Goal: Task Accomplishment & Management: Use online tool/utility

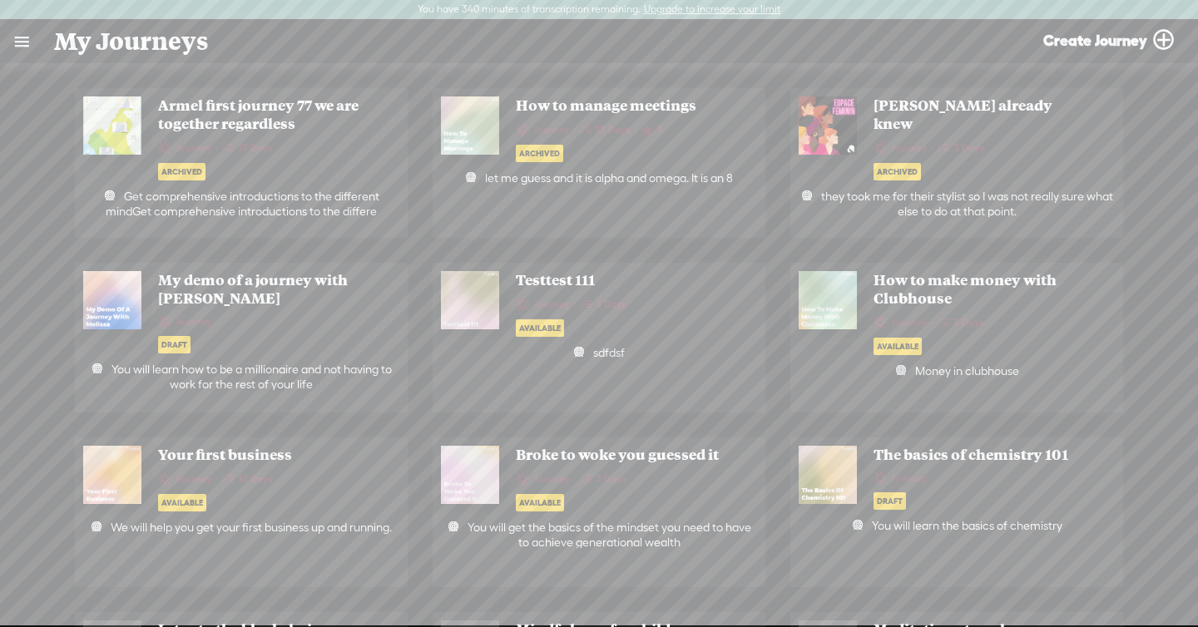
click at [18, 37] on link at bounding box center [21, 41] width 43 height 43
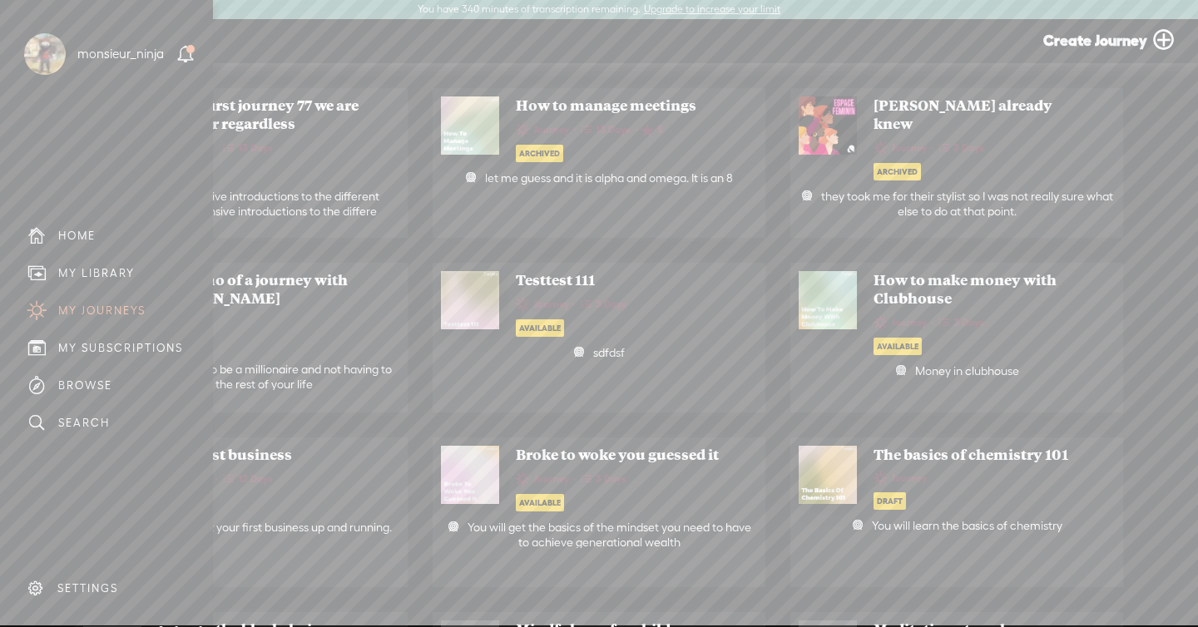
click at [114, 261] on div "MY LIBRARY" at bounding box center [106, 273] width 188 height 37
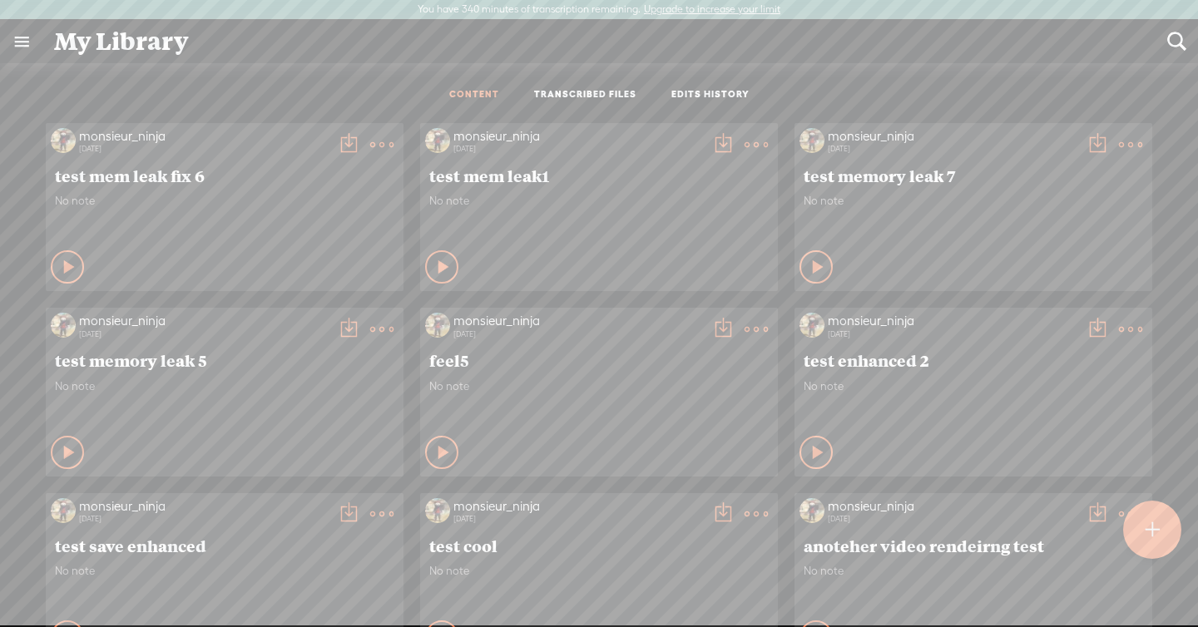
click at [375, 138] on t at bounding box center [381, 144] width 23 height 23
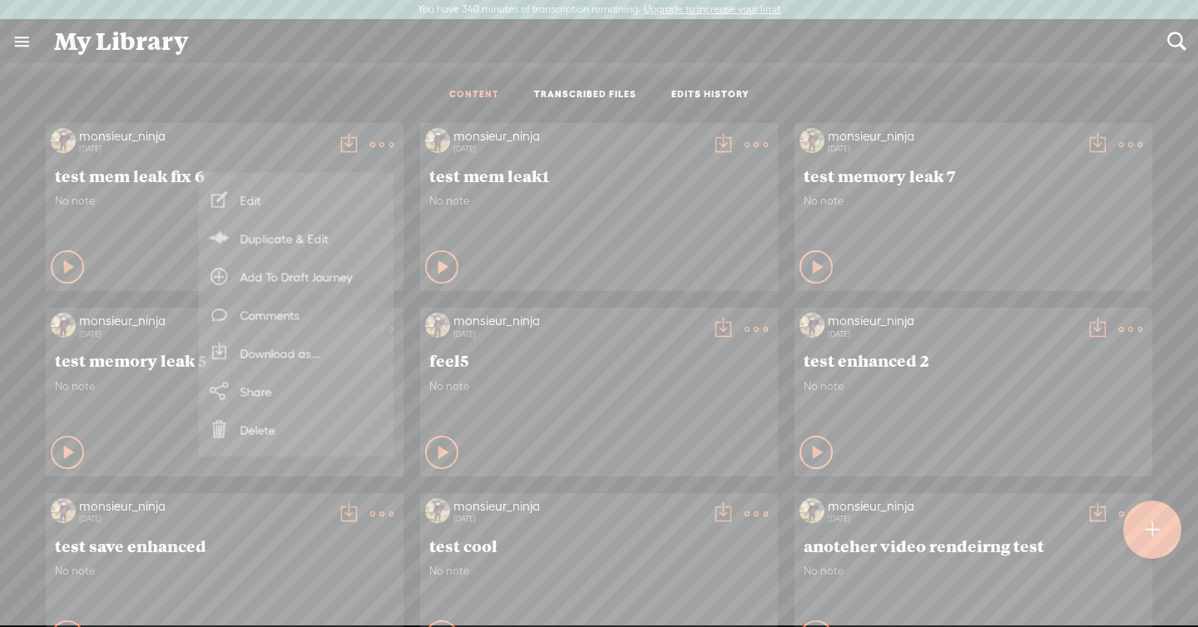
click at [312, 186] on link "Edit" at bounding box center [296, 200] width 179 height 38
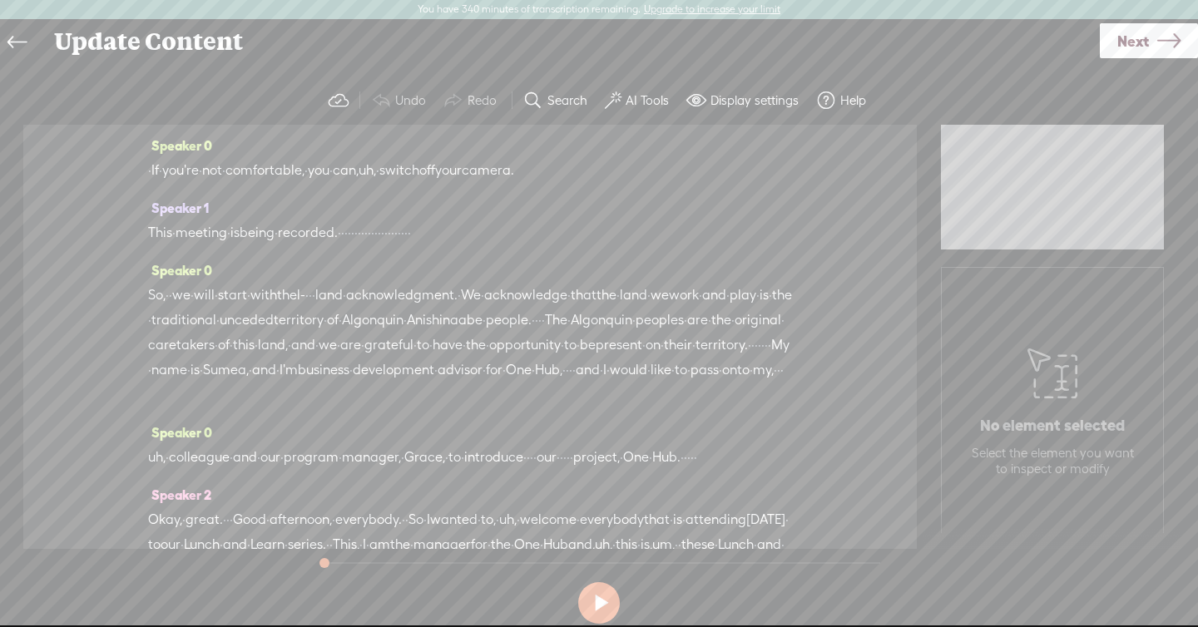
click at [1134, 43] on span "Next" at bounding box center [1134, 41] width 32 height 42
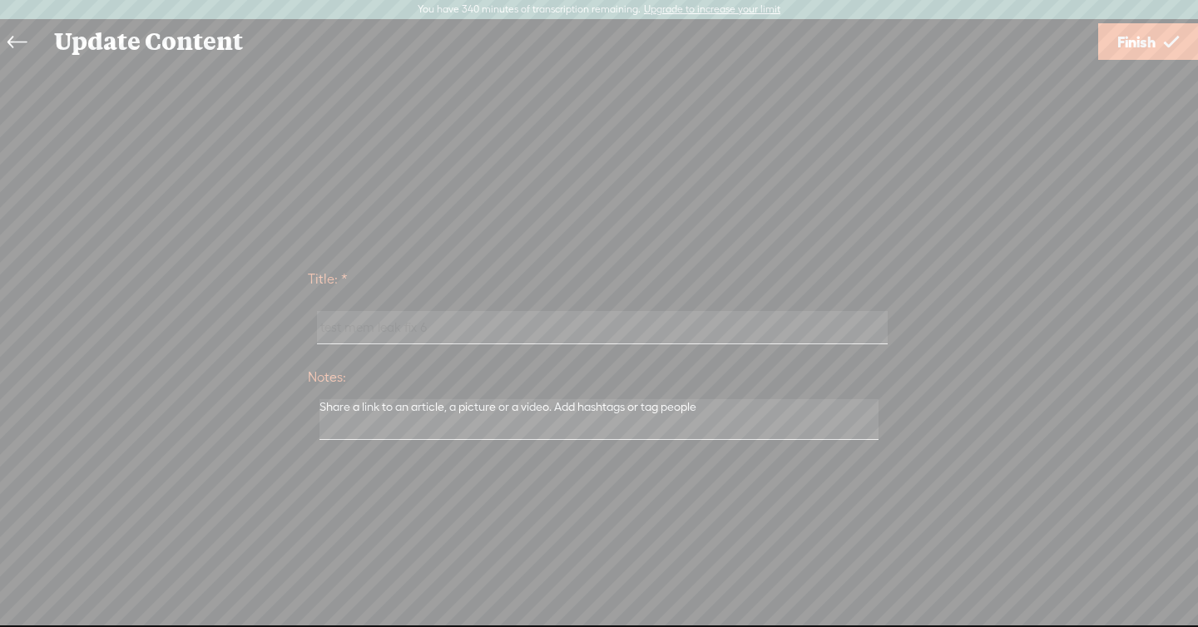
click at [578, 334] on input "test mem leak fix 6" at bounding box center [602, 327] width 570 height 32
click at [547, 327] on input "test mem leak fix 6" at bounding box center [602, 327] width 570 height 32
type input "test mem leak fix 7"
click at [1122, 24] on link "Finish" at bounding box center [1148, 41] width 100 height 37
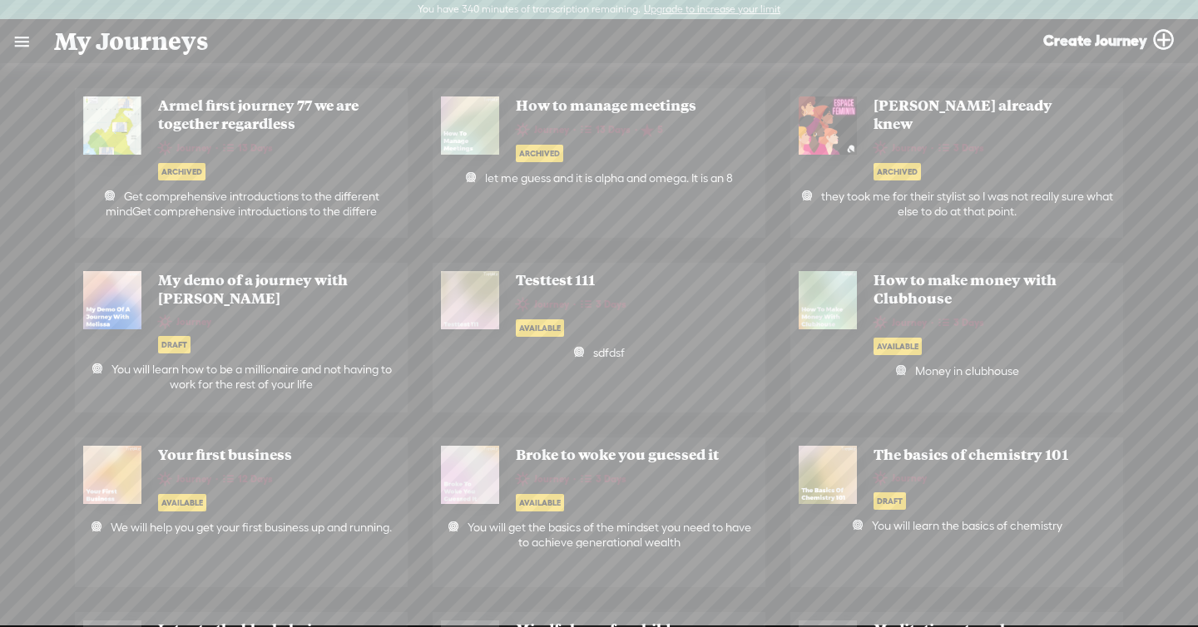
click at [24, 49] on link at bounding box center [21, 41] width 43 height 43
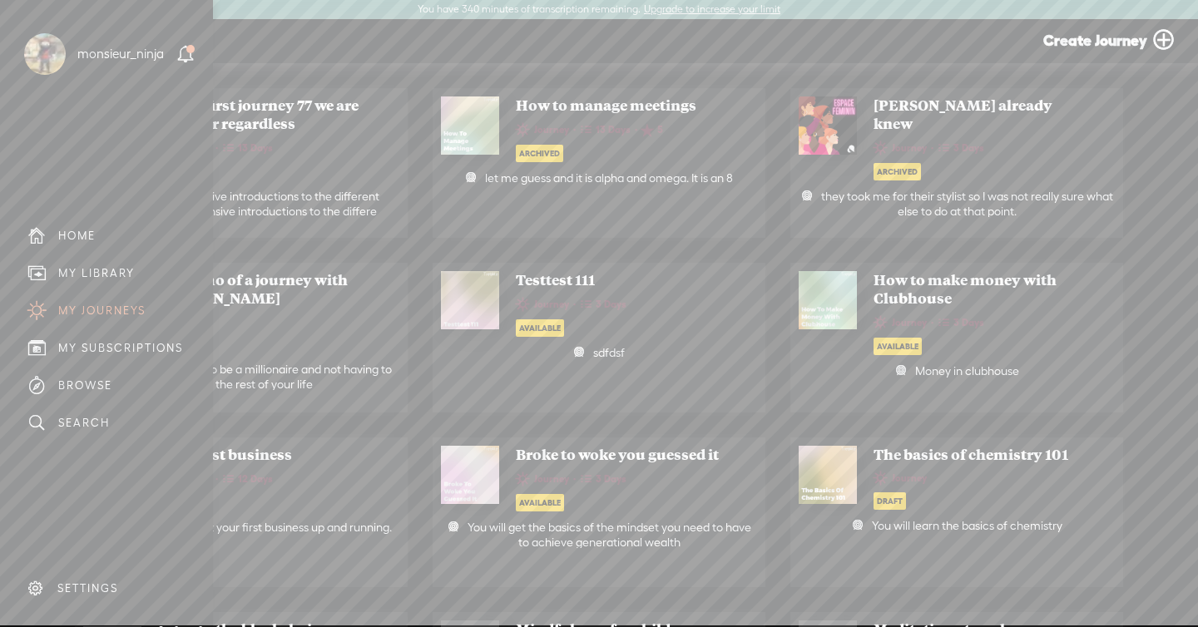
click at [105, 270] on div "MY LIBRARY" at bounding box center [96, 273] width 77 height 14
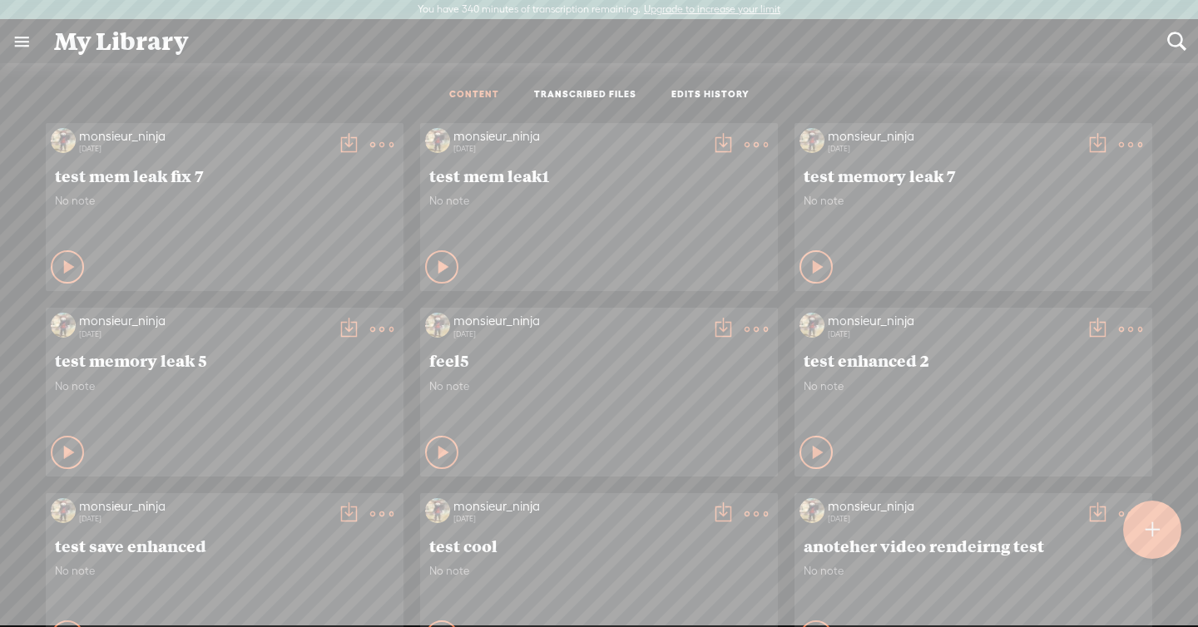
click at [562, 100] on link "TRANSCRIBED FILES" at bounding box center [585, 95] width 102 height 14
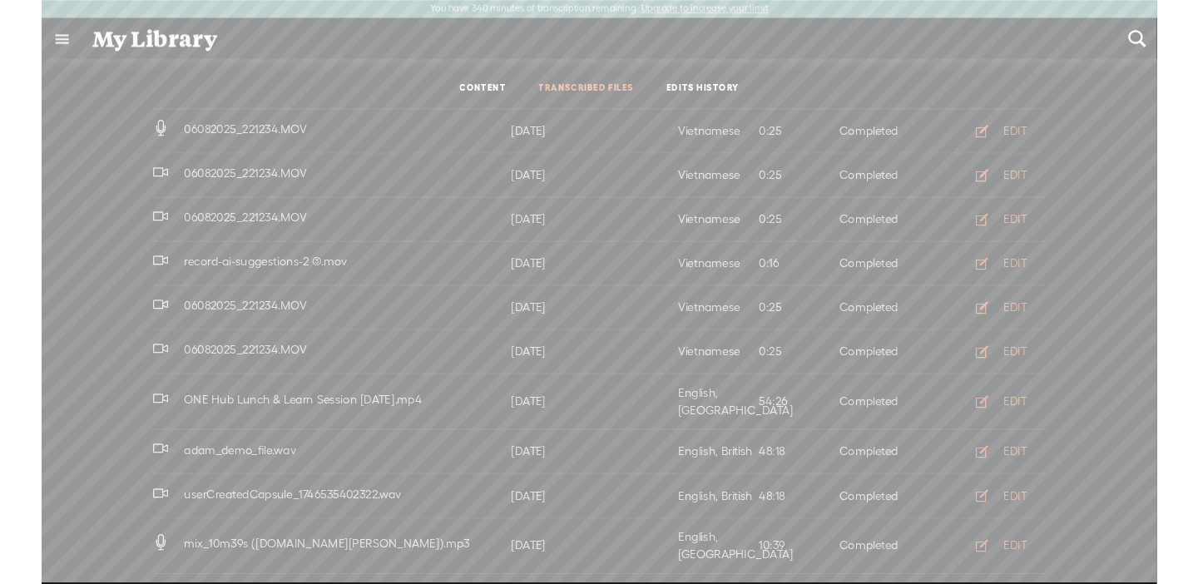
scroll to position [755, 0]
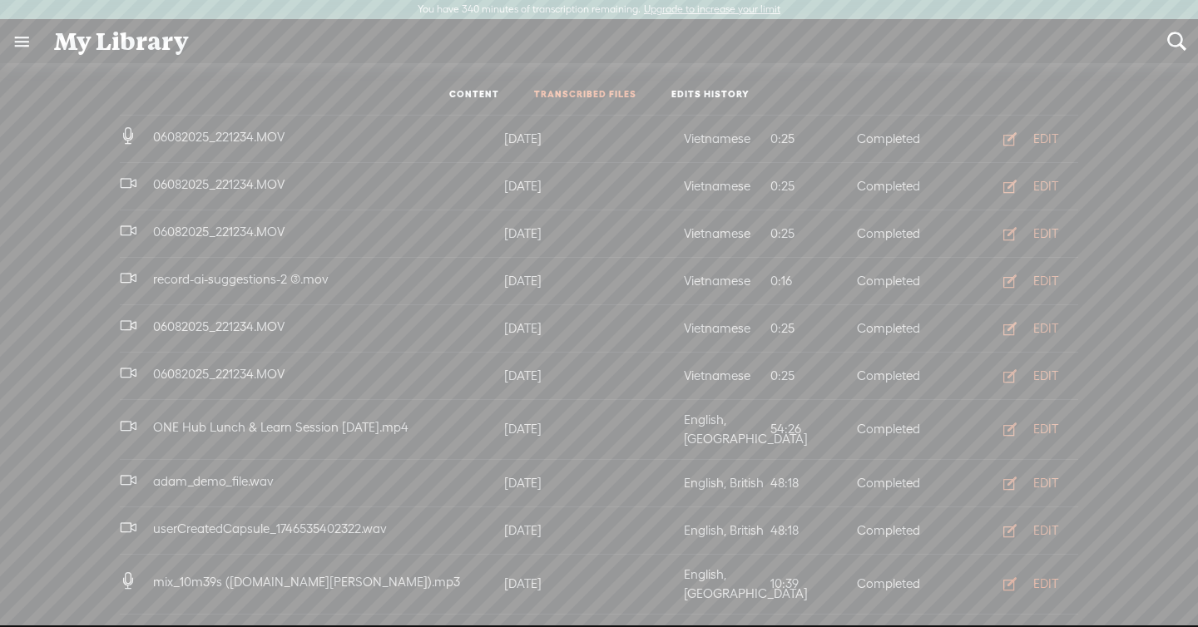
click at [1059, 571] on button "EDIT" at bounding box center [1026, 584] width 92 height 27
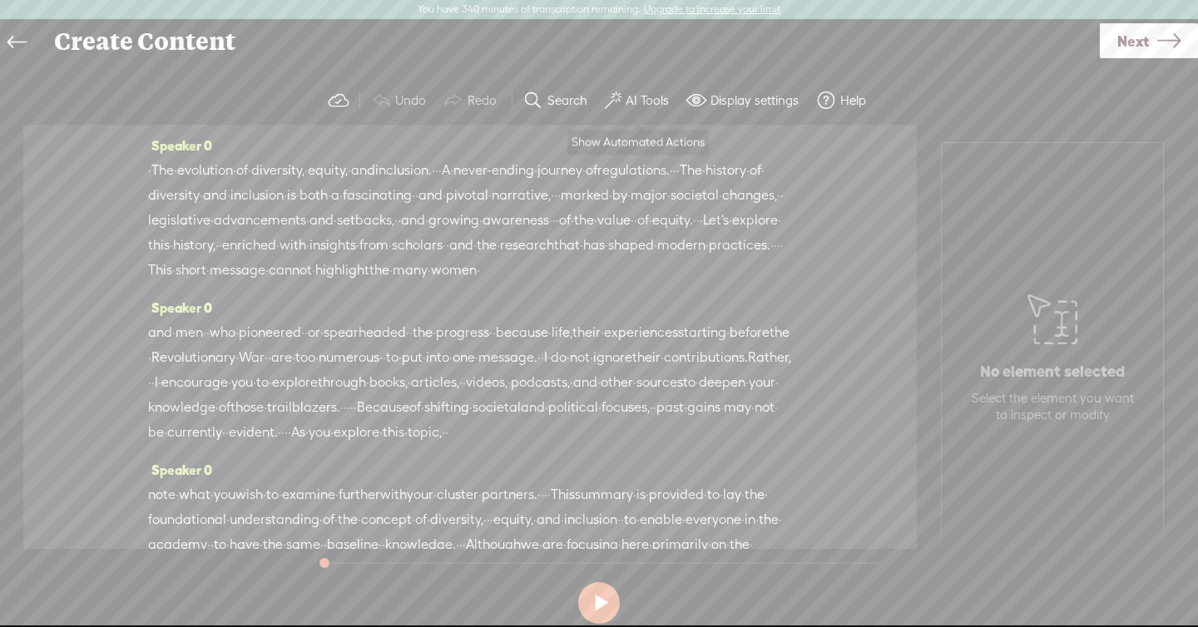
click at [636, 103] on label "AI Tools" at bounding box center [647, 100] width 43 height 17
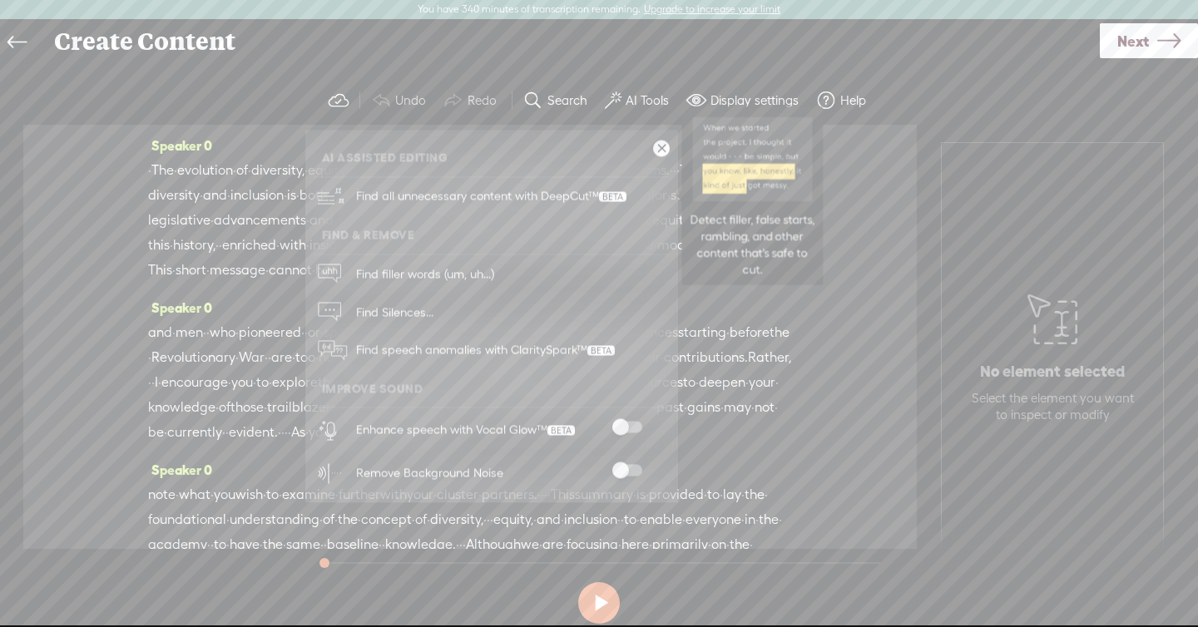
click at [556, 184] on span "Find all unnecessary content with DeepCut™" at bounding box center [491, 196] width 282 height 39
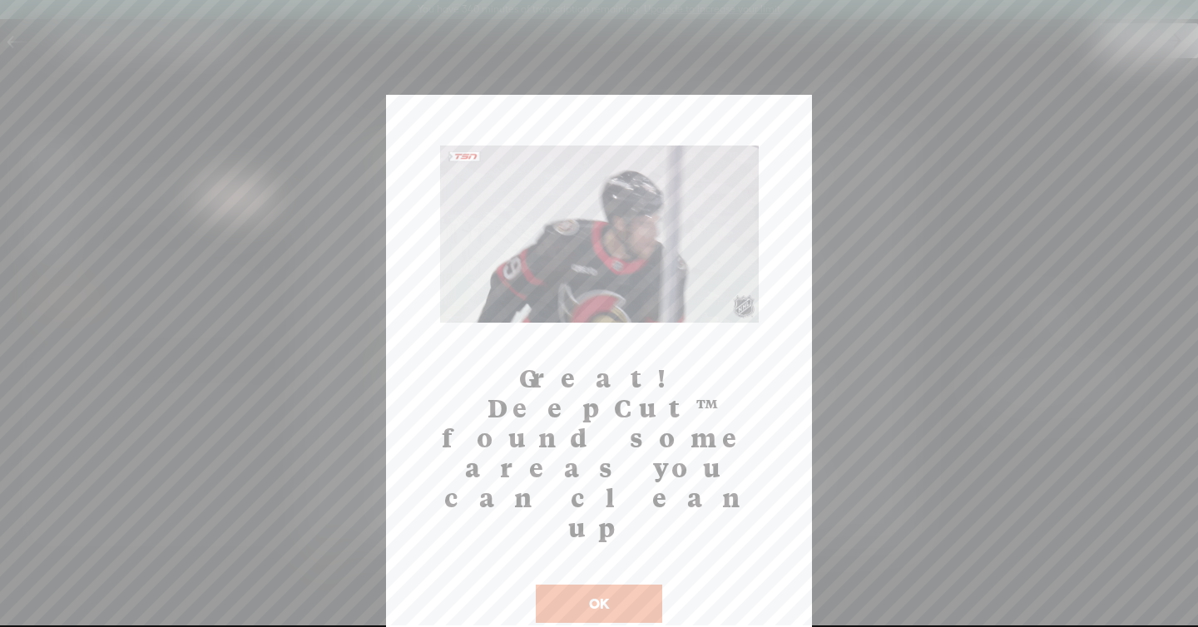
click at [552, 585] on button "OK" at bounding box center [599, 604] width 126 height 38
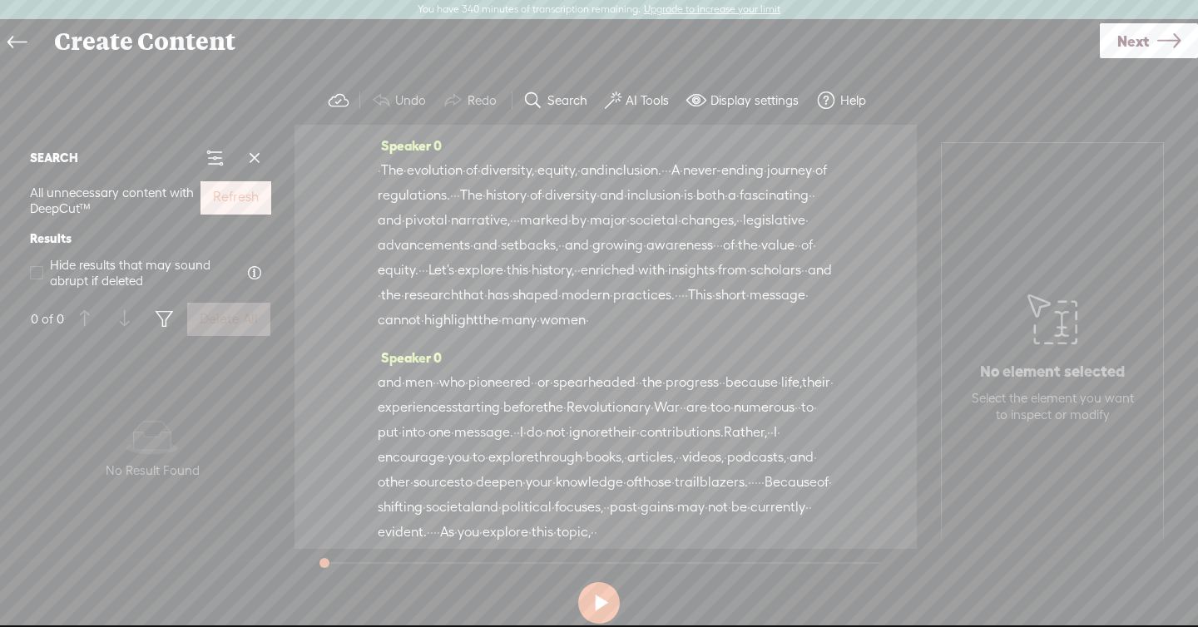
click at [243, 191] on label "Refresh" at bounding box center [236, 197] width 46 height 17
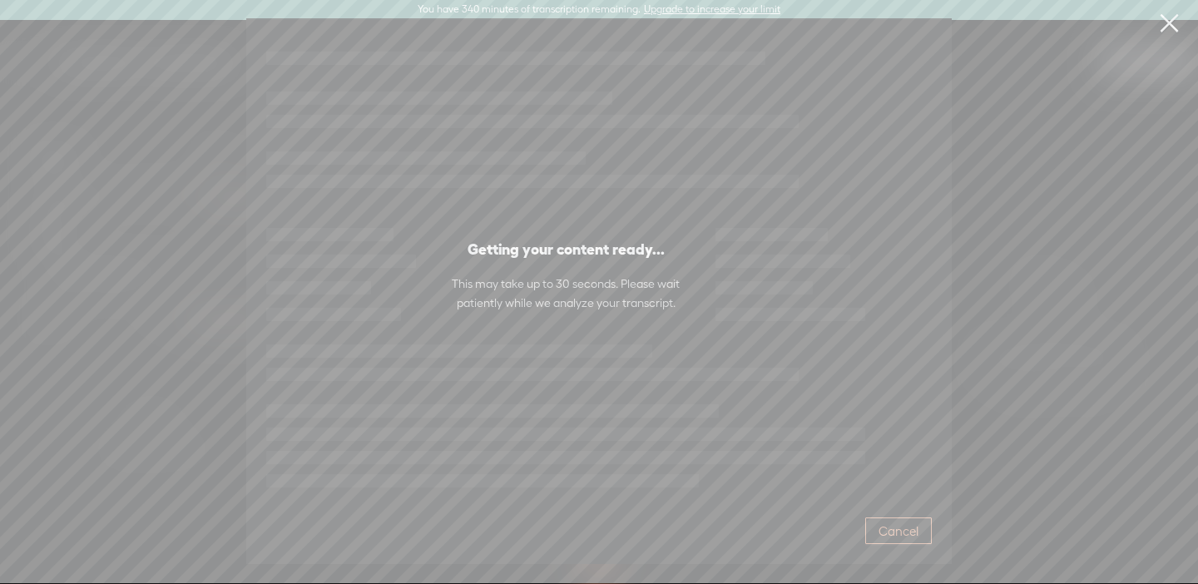
click at [924, 529] on button "Cancel" at bounding box center [898, 531] width 67 height 27
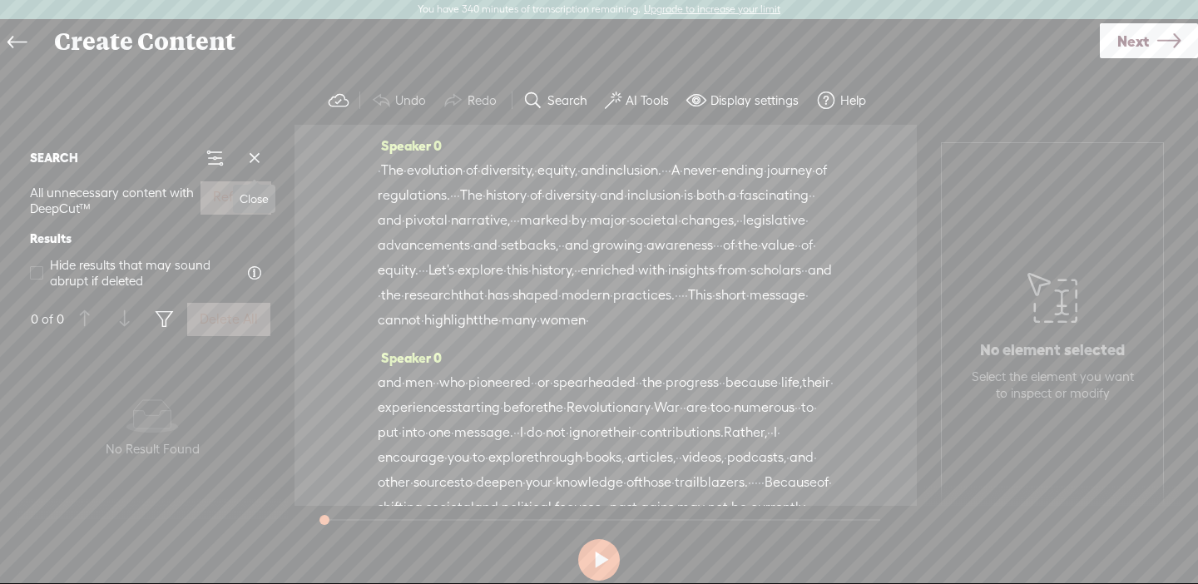
click at [257, 162] on span at bounding box center [254, 158] width 25 height 25
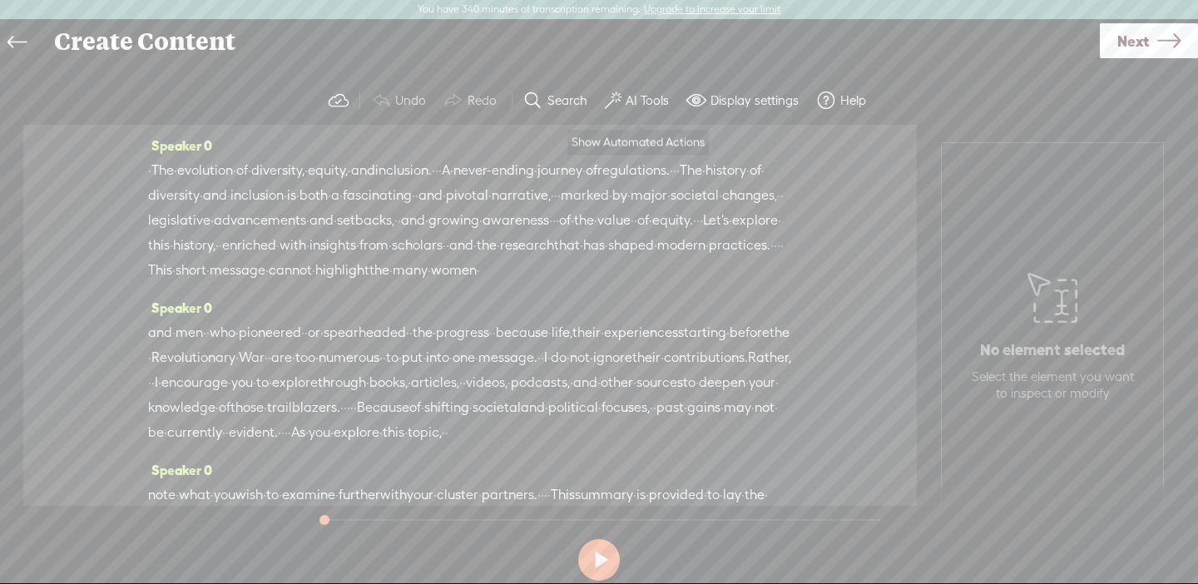
click at [643, 99] on label "AI Tools" at bounding box center [647, 100] width 43 height 17
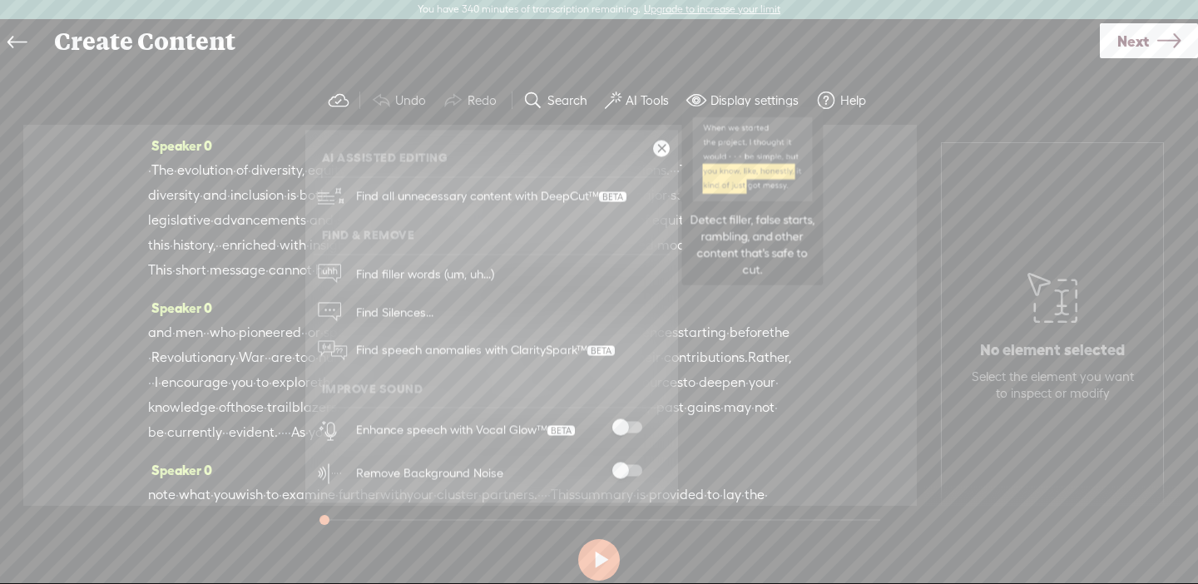
click at [577, 201] on span "Find all unnecessary content with DeepCut™" at bounding box center [491, 196] width 282 height 39
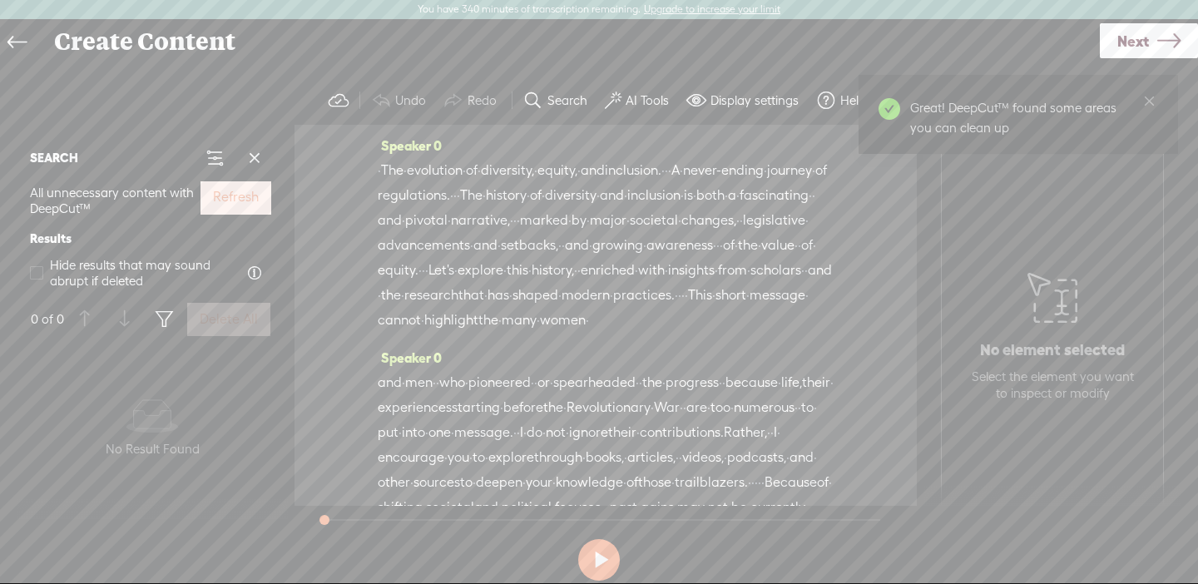
click at [257, 204] on label "Refresh" at bounding box center [236, 197] width 46 height 17
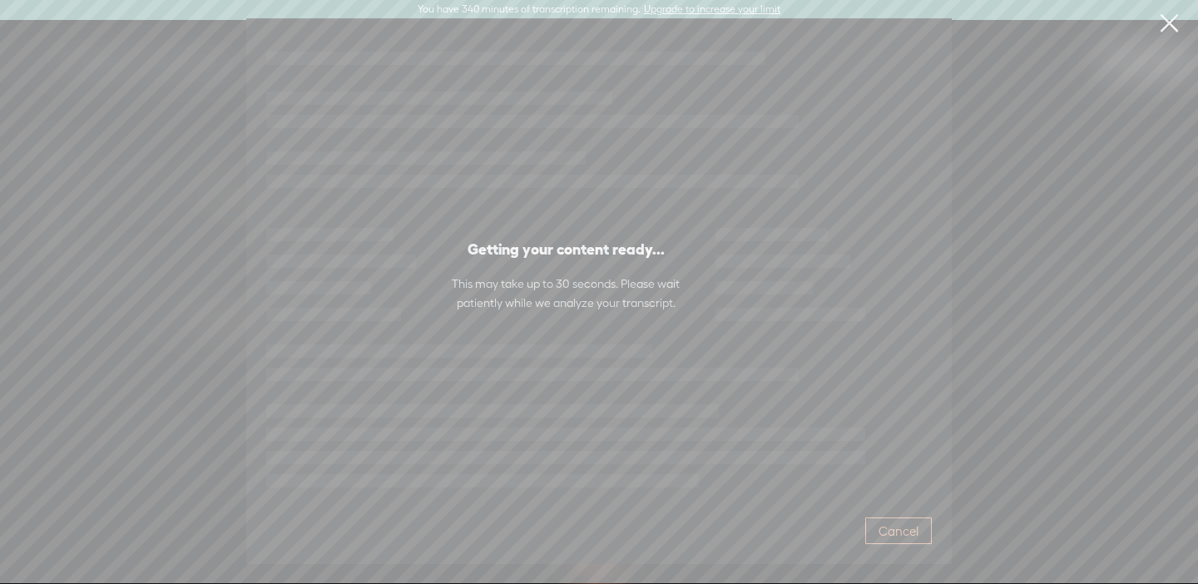
click at [891, 524] on span "Cancel" at bounding box center [899, 531] width 40 height 17
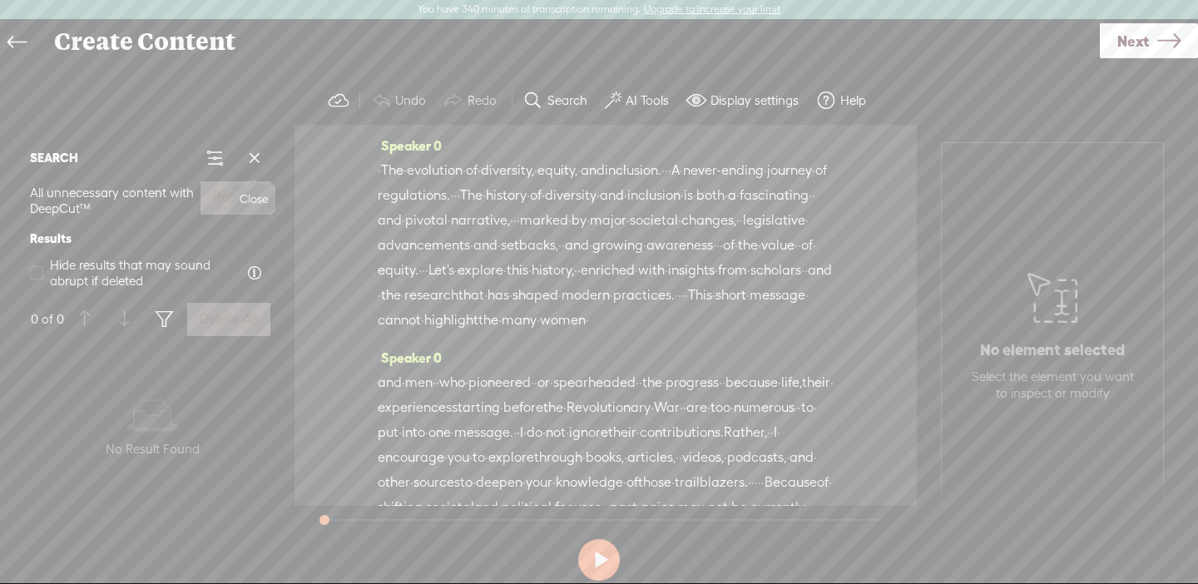
click at [260, 156] on span at bounding box center [254, 158] width 25 height 25
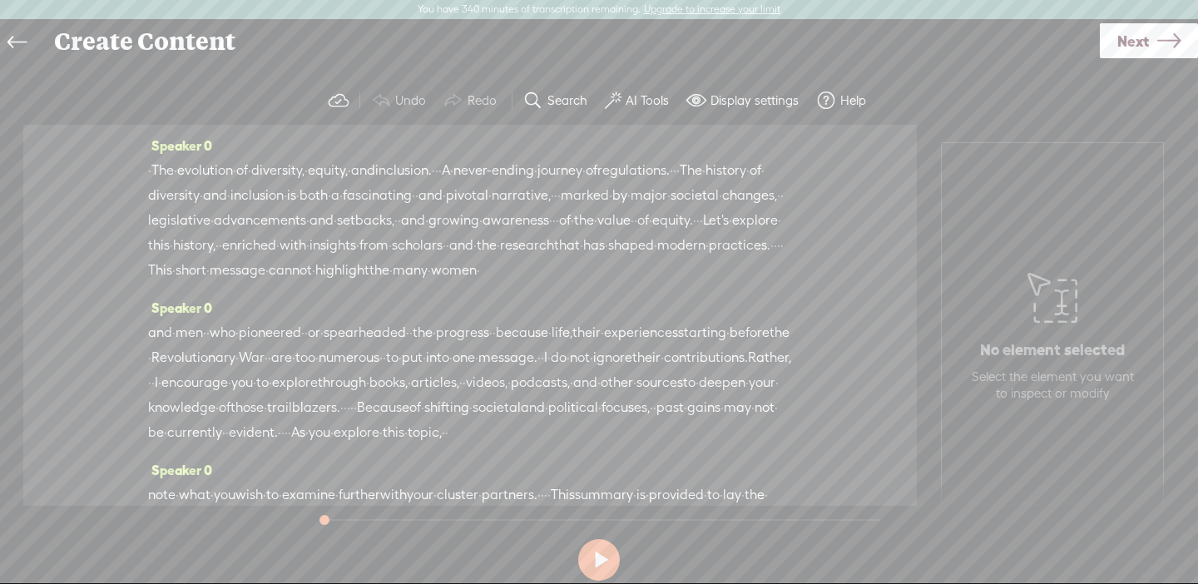
click at [626, 103] on label "AI Tools" at bounding box center [647, 100] width 43 height 17
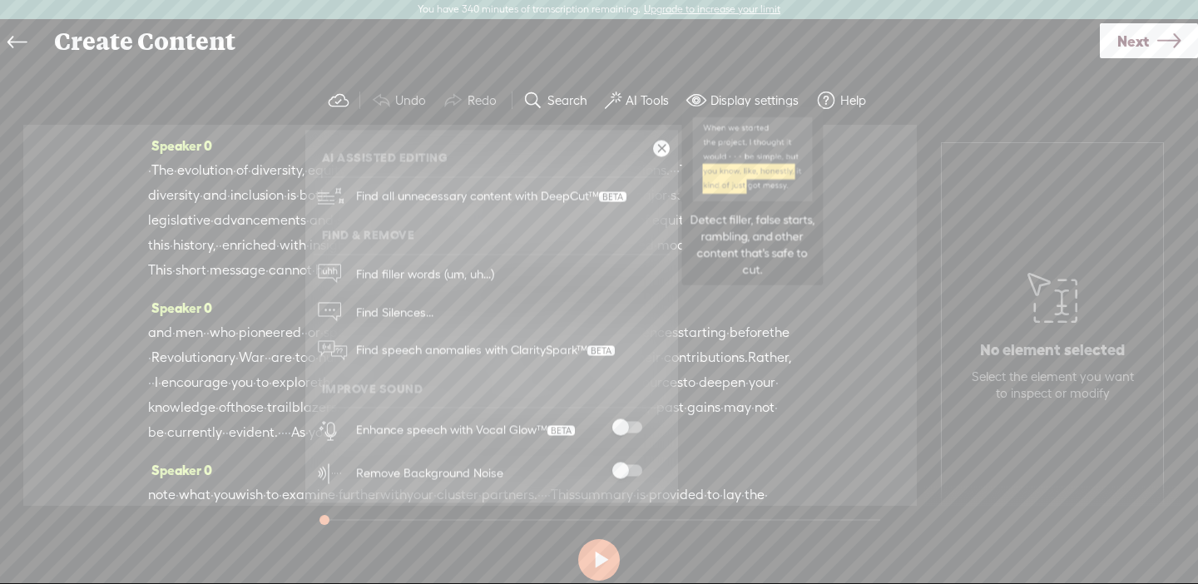
click at [548, 199] on span "Find all unnecessary content with DeepCut™" at bounding box center [491, 196] width 282 height 39
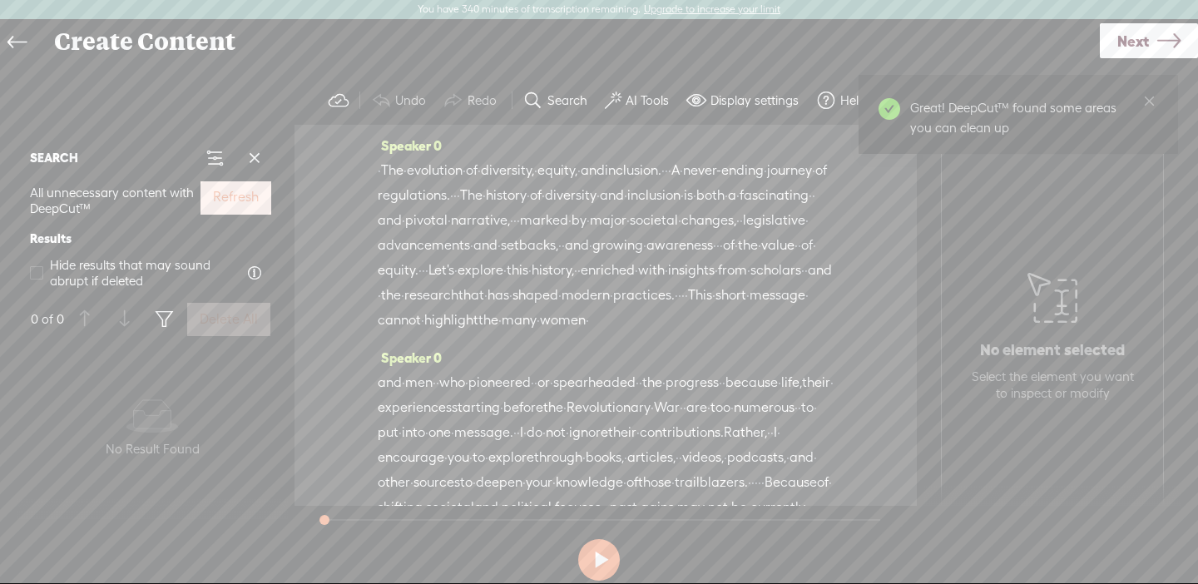
click at [237, 200] on label "Refresh" at bounding box center [236, 197] width 46 height 17
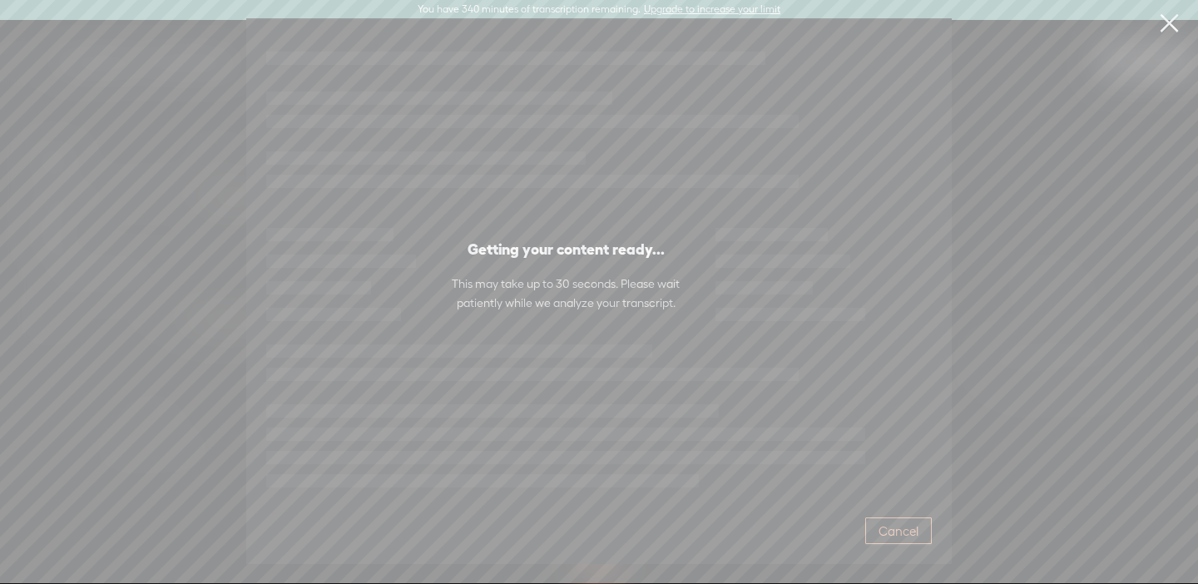
click at [905, 518] on button "Cancel" at bounding box center [898, 531] width 67 height 27
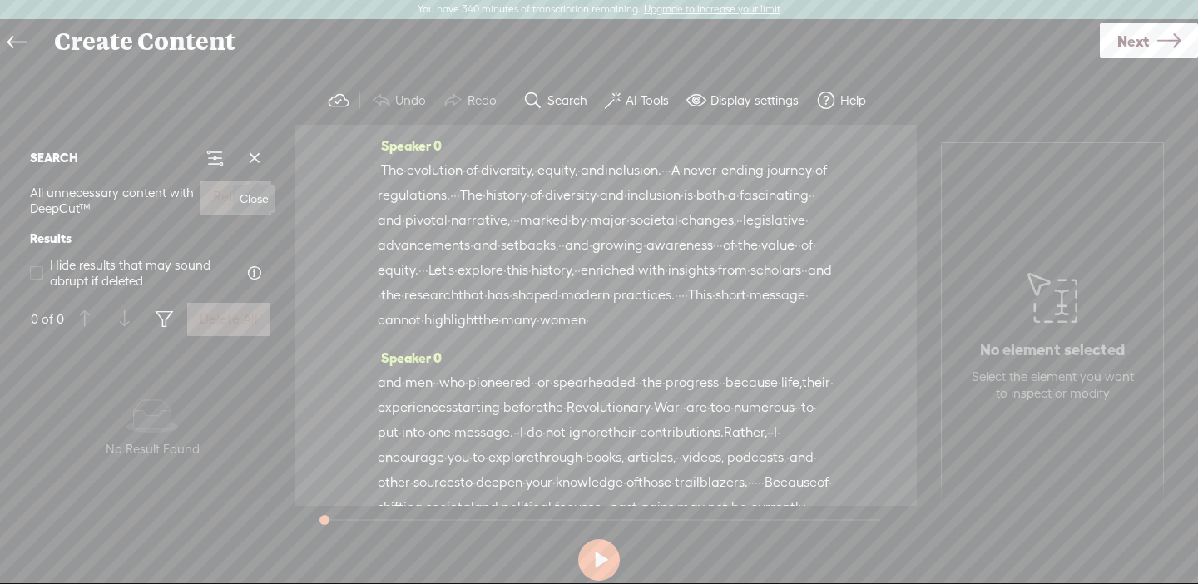
click at [256, 157] on span at bounding box center [254, 158] width 25 height 25
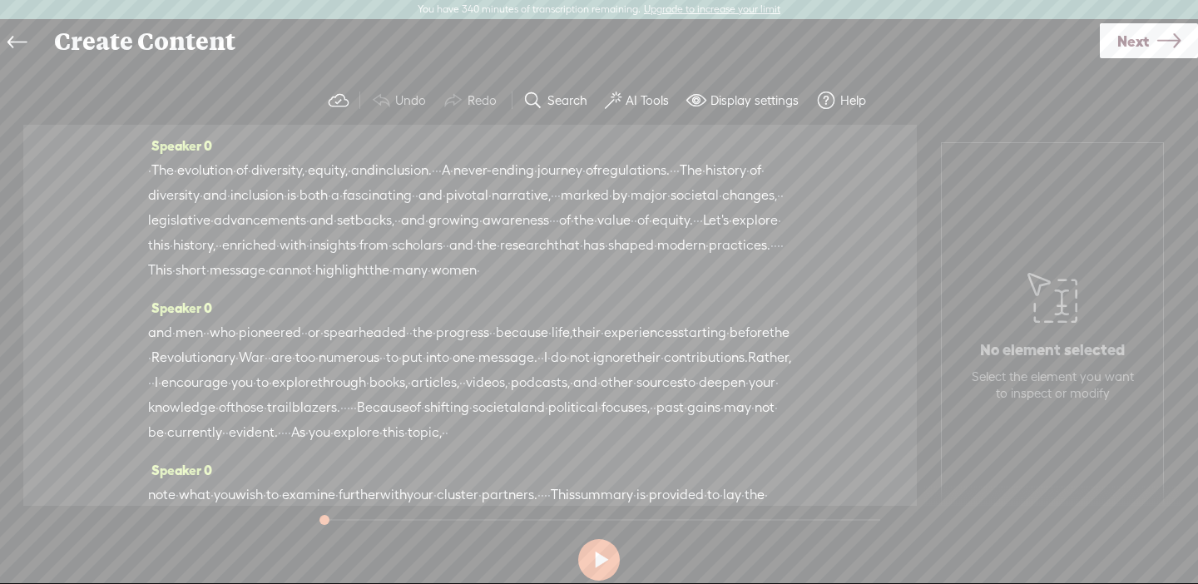
click at [649, 97] on label "AI Tools" at bounding box center [647, 100] width 43 height 17
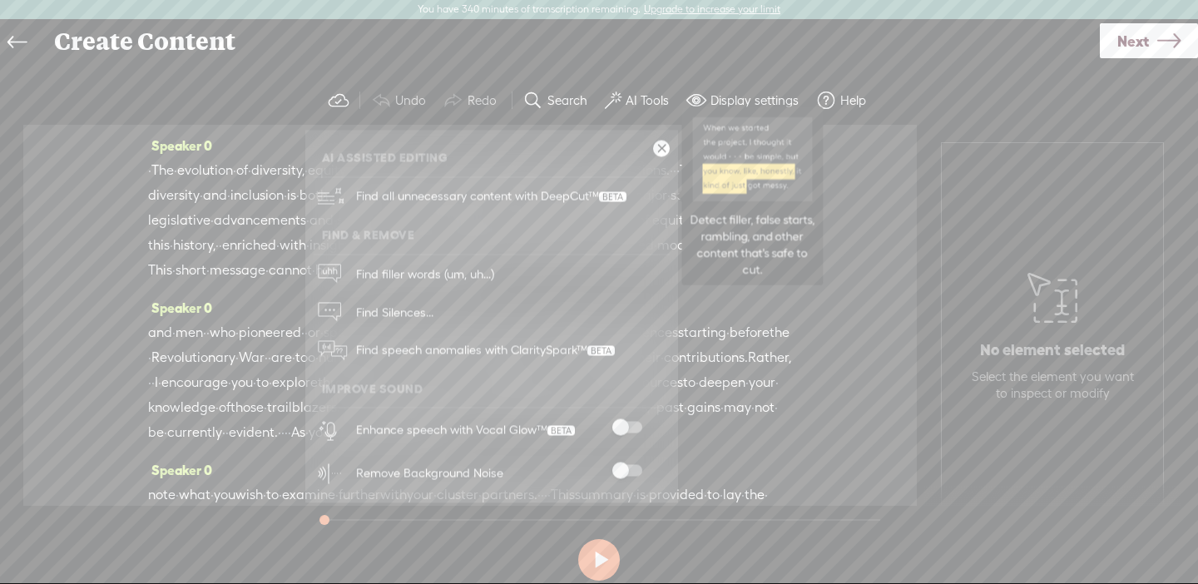
click at [584, 192] on span "Find all unnecessary content with DeepCut™" at bounding box center [491, 196] width 282 height 39
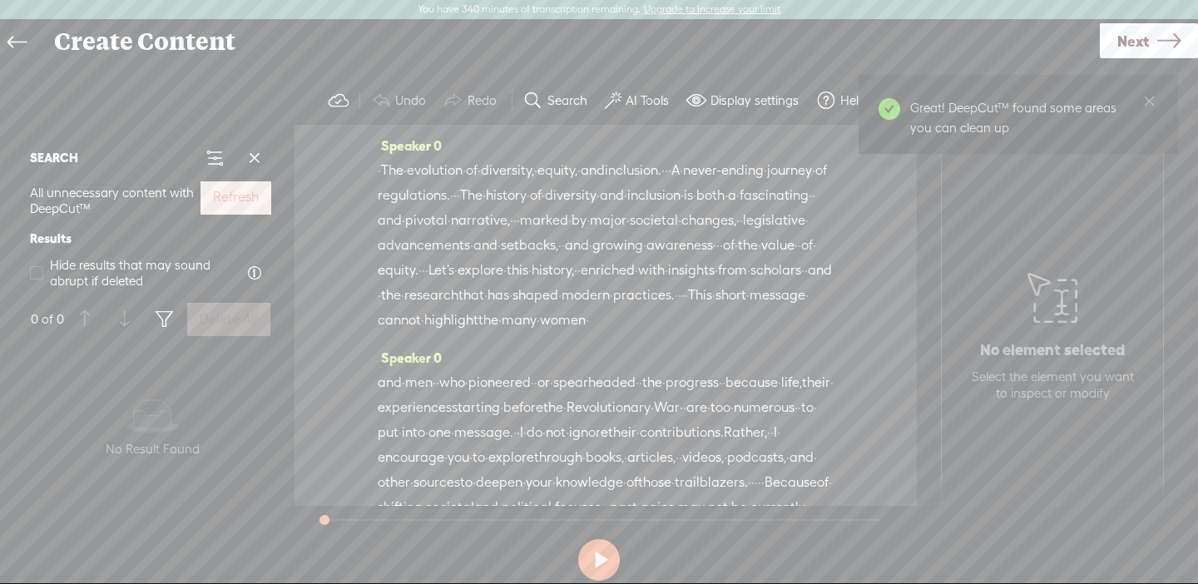
click at [232, 203] on label "Refresh" at bounding box center [236, 197] width 46 height 17
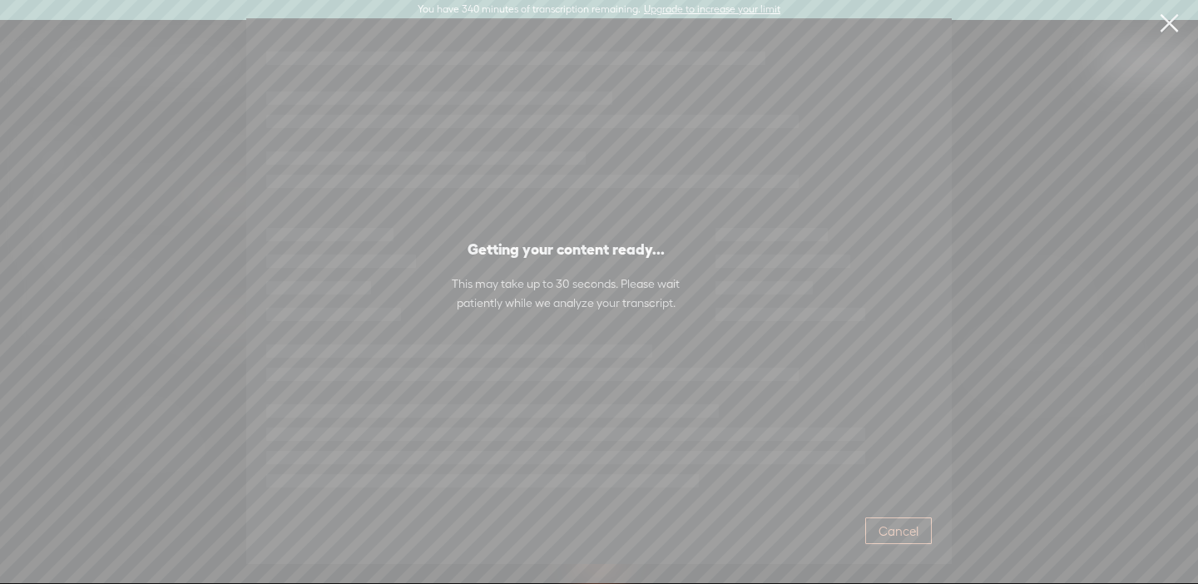
click at [889, 532] on span "Cancel" at bounding box center [899, 531] width 40 height 17
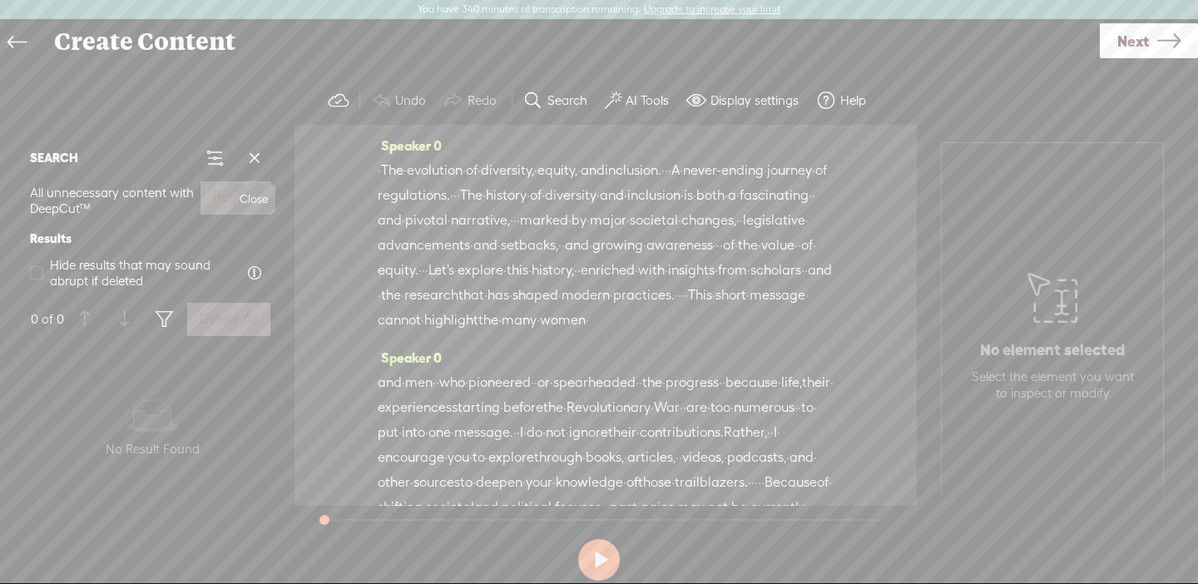
click at [254, 159] on span at bounding box center [254, 158] width 25 height 25
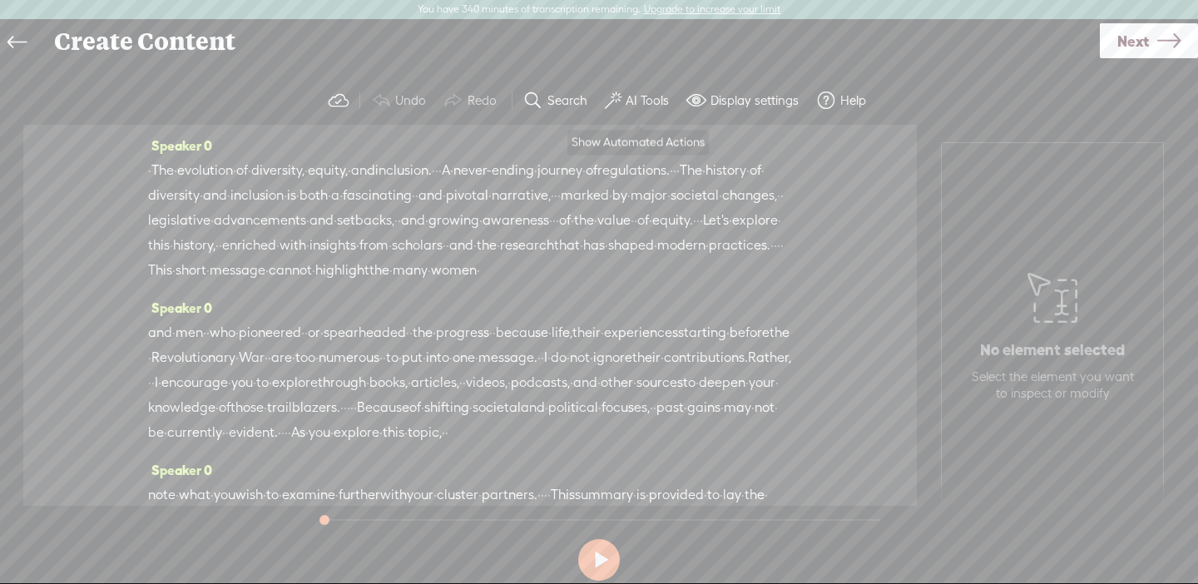
click at [633, 105] on label "AI Tools" at bounding box center [647, 100] width 43 height 17
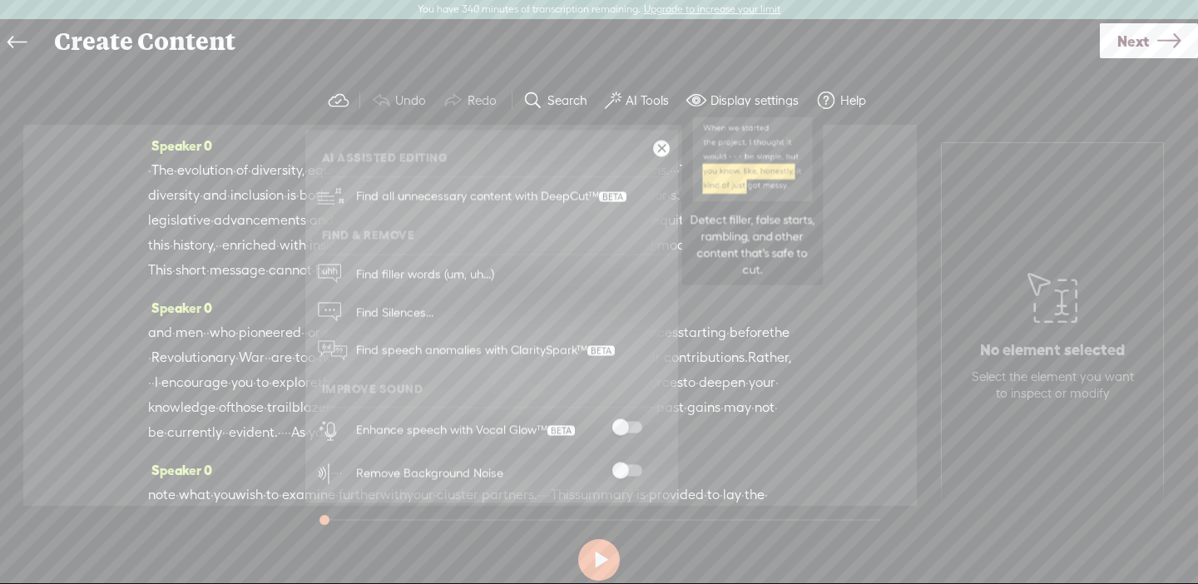
click at [516, 206] on span "Find all unnecessary content with DeepCut™" at bounding box center [491, 196] width 282 height 39
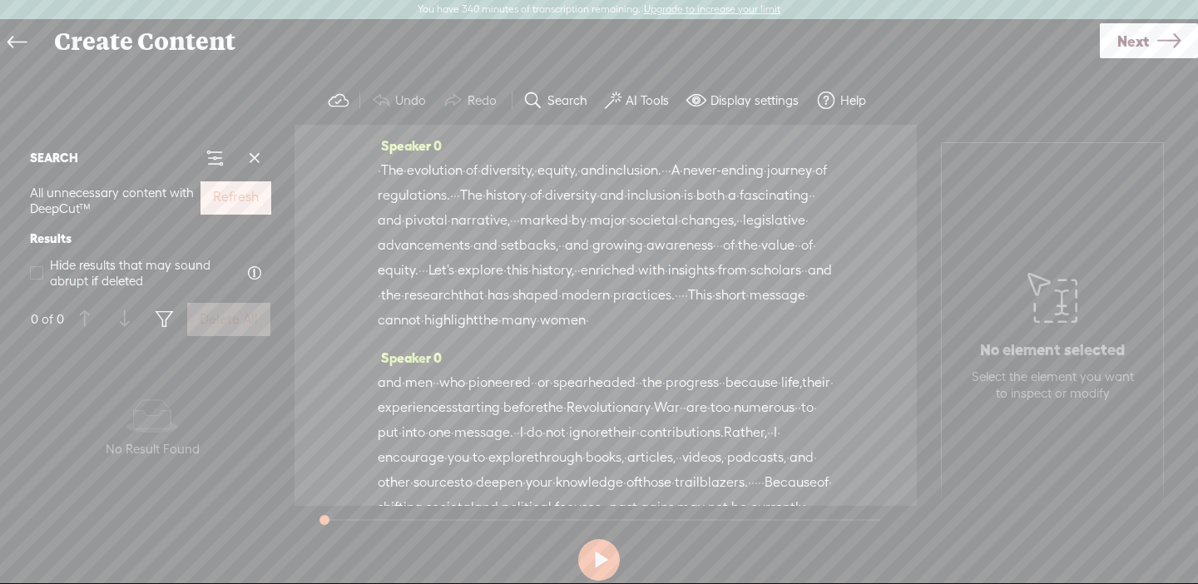
click at [218, 199] on label "Refresh" at bounding box center [236, 197] width 46 height 17
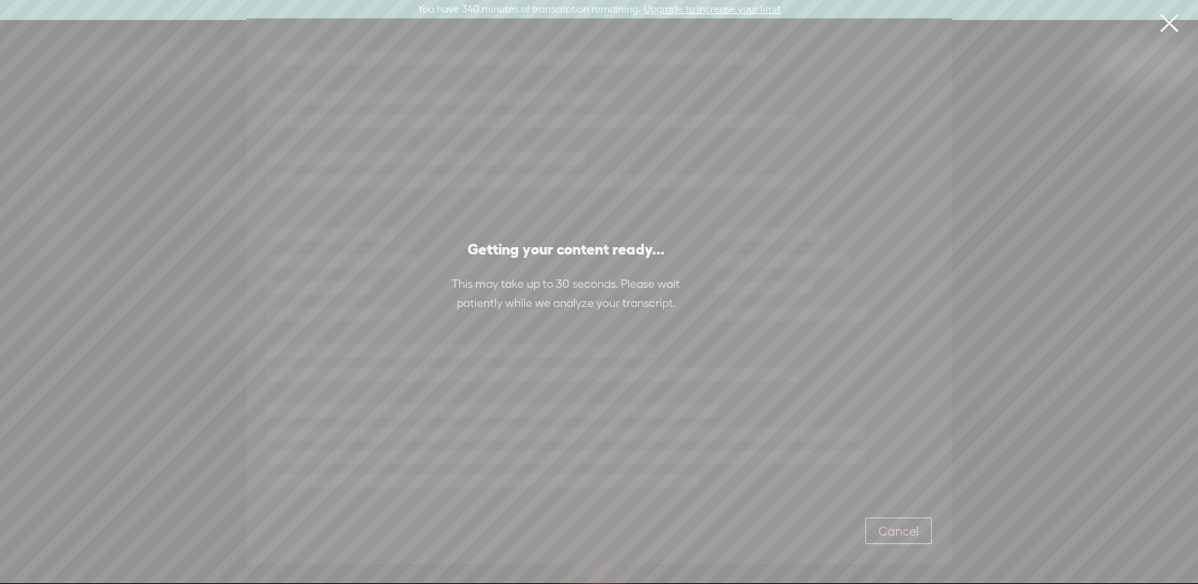
click at [894, 529] on span "Cancel" at bounding box center [899, 531] width 40 height 17
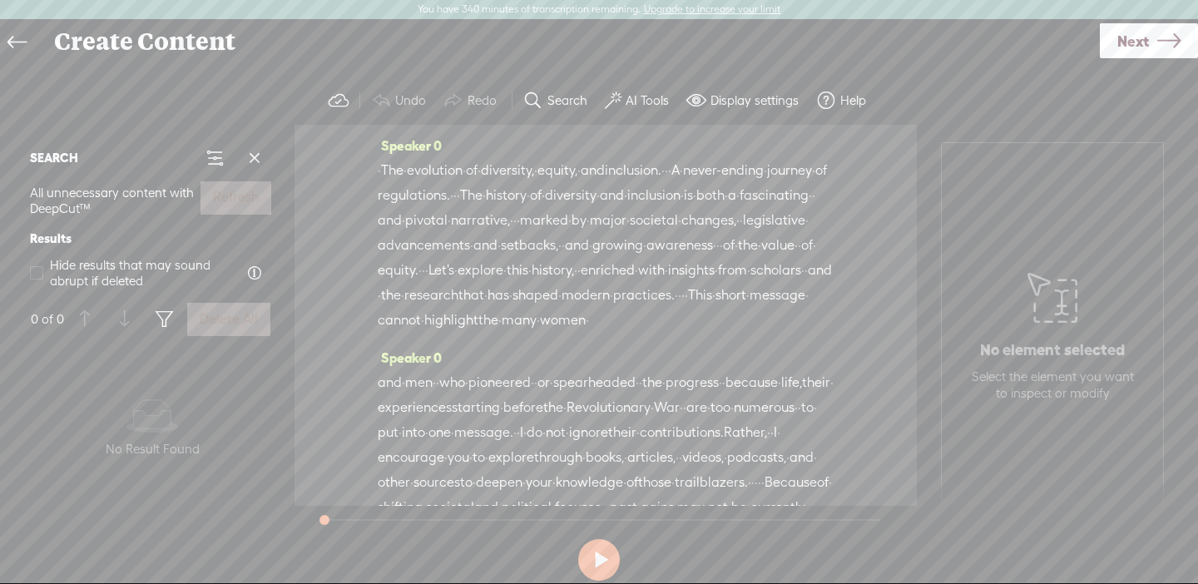
click at [642, 101] on label "AI Tools" at bounding box center [647, 100] width 43 height 17
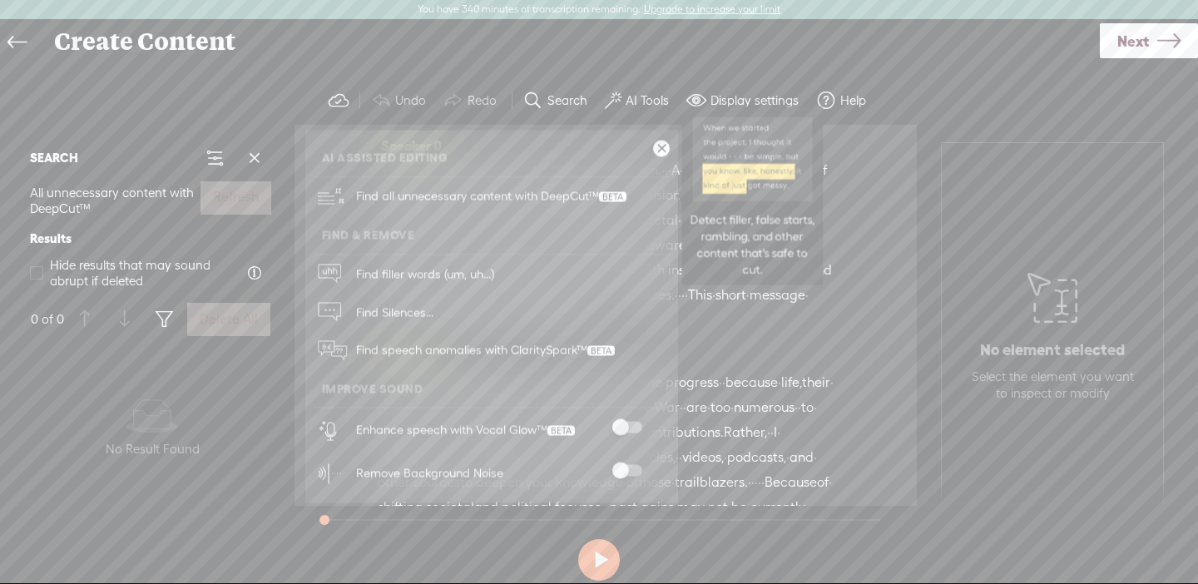
click at [330, 202] on icon at bounding box center [328, 196] width 28 height 20
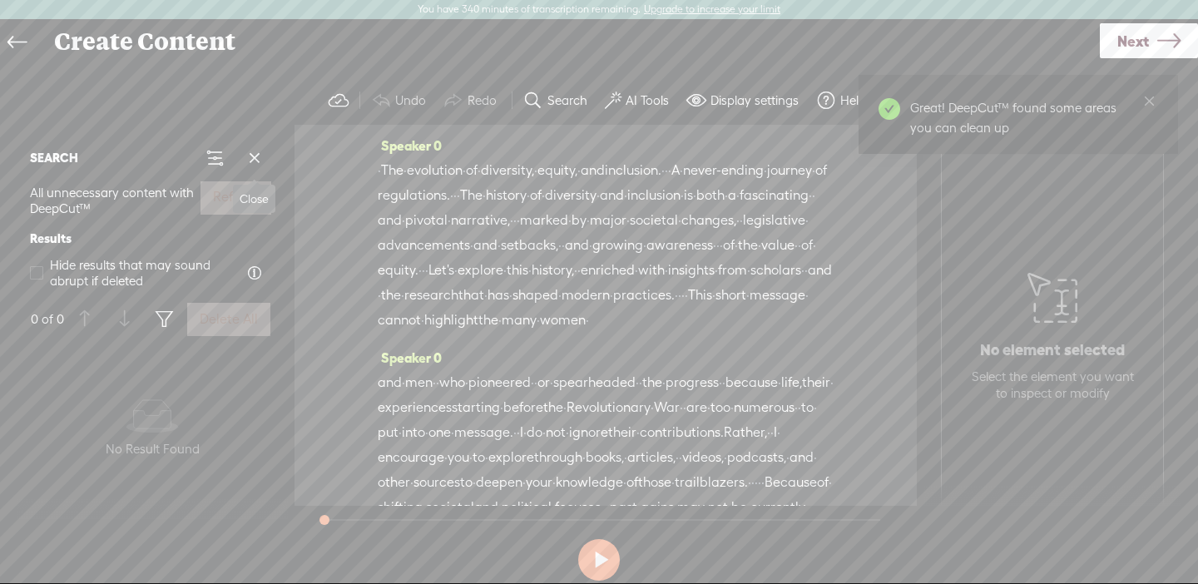
click at [255, 155] on span at bounding box center [254, 158] width 25 height 25
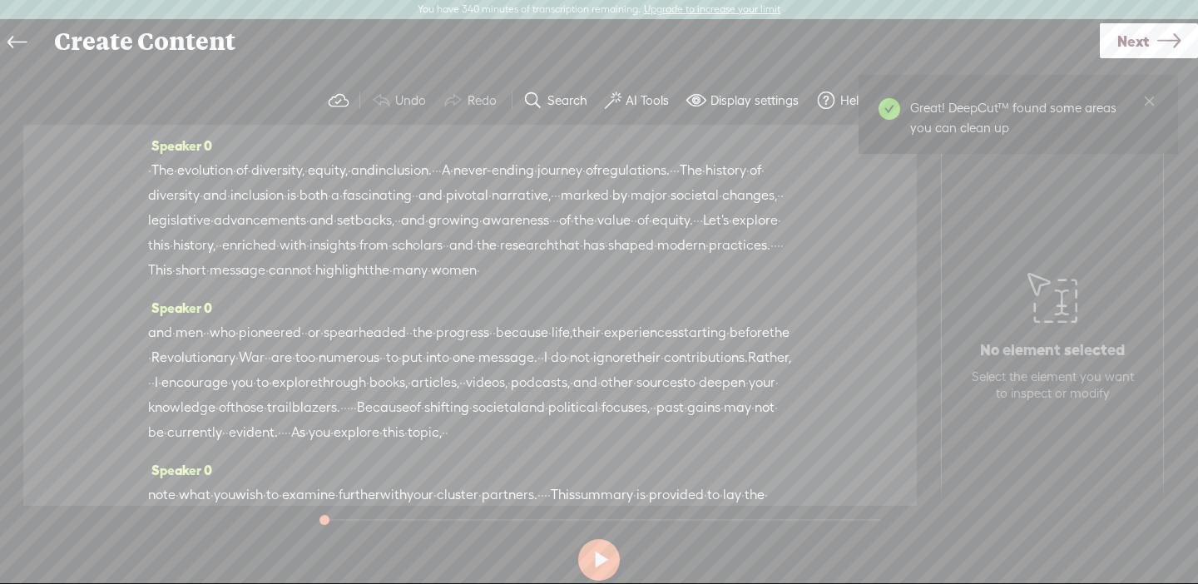
click at [640, 101] on label "AI Tools" at bounding box center [647, 100] width 43 height 17
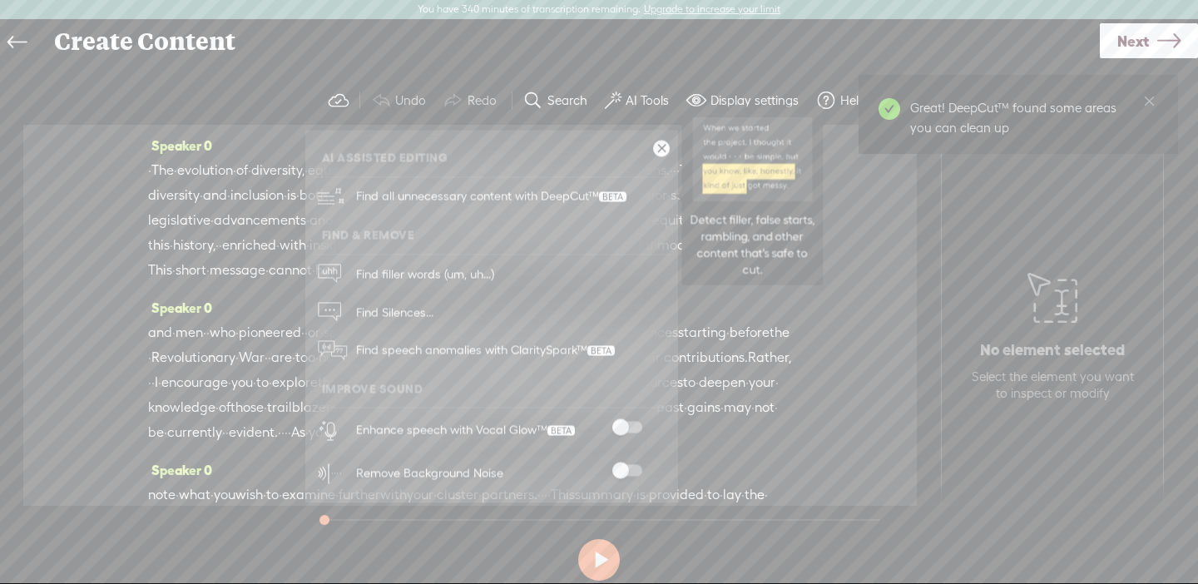
click at [563, 189] on span "Find all unnecessary content with DeepCut™" at bounding box center [491, 196] width 282 height 39
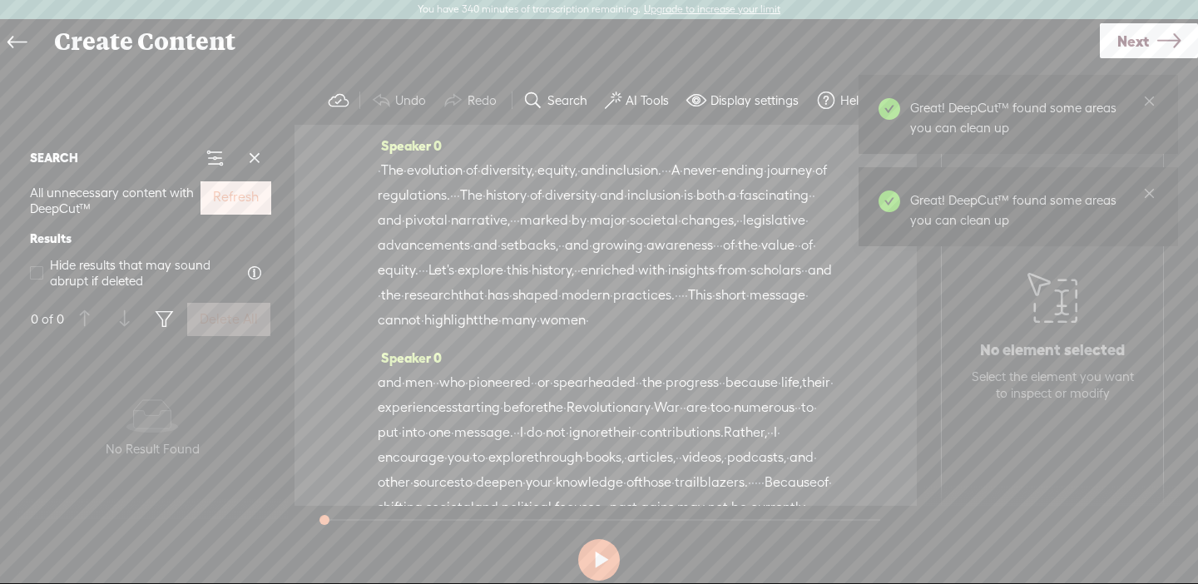
click at [222, 209] on button "Refresh" at bounding box center [236, 197] width 71 height 33
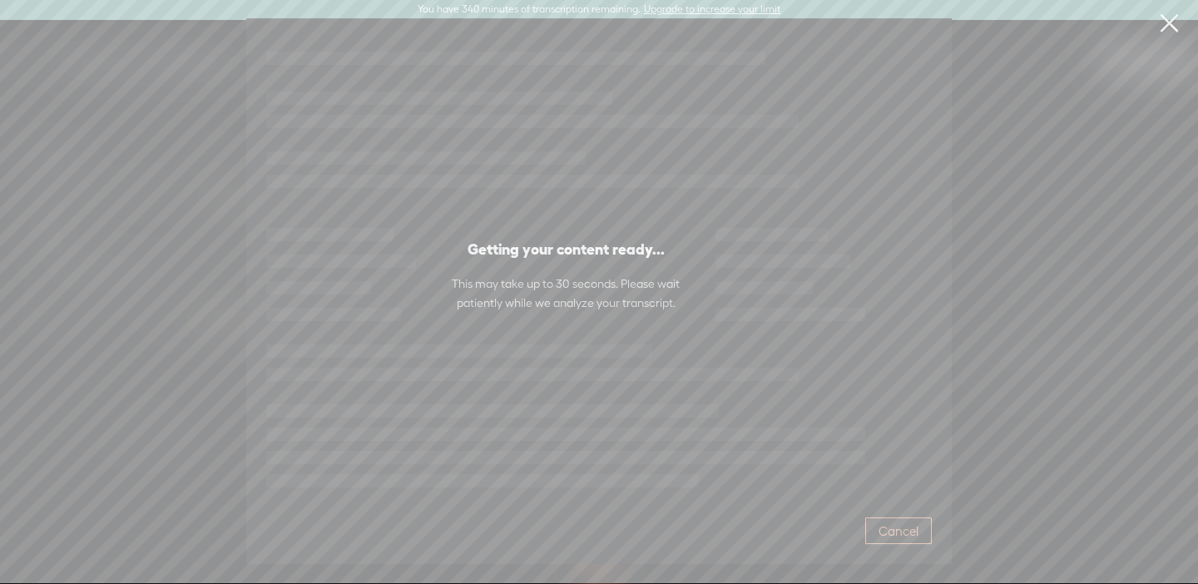
click at [884, 525] on span "Cancel" at bounding box center [899, 531] width 40 height 17
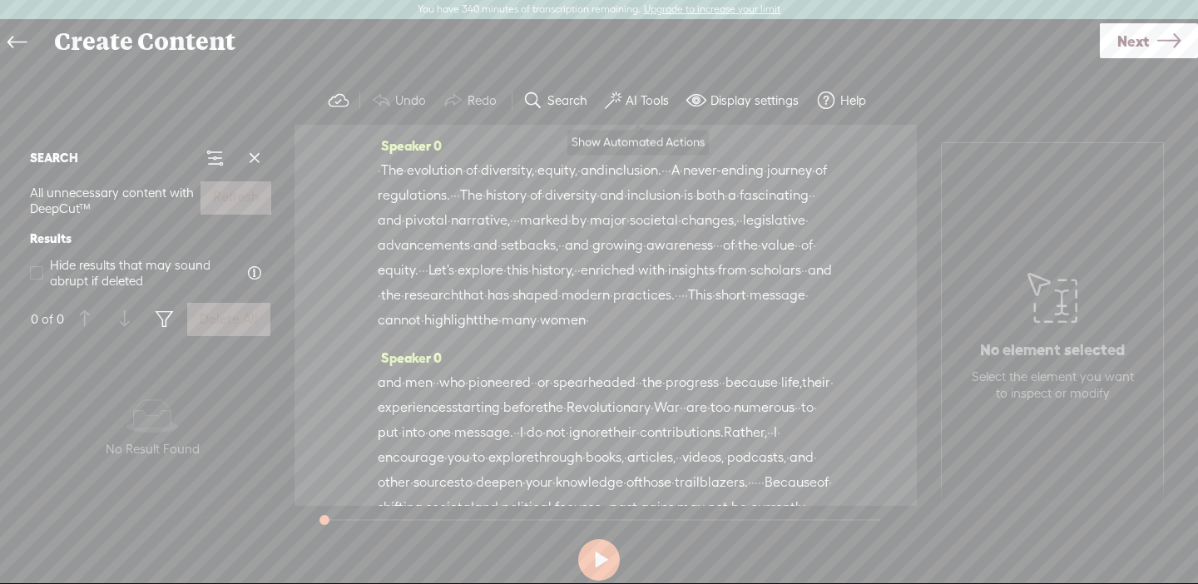
click at [642, 97] on label "AI Tools" at bounding box center [647, 100] width 43 height 17
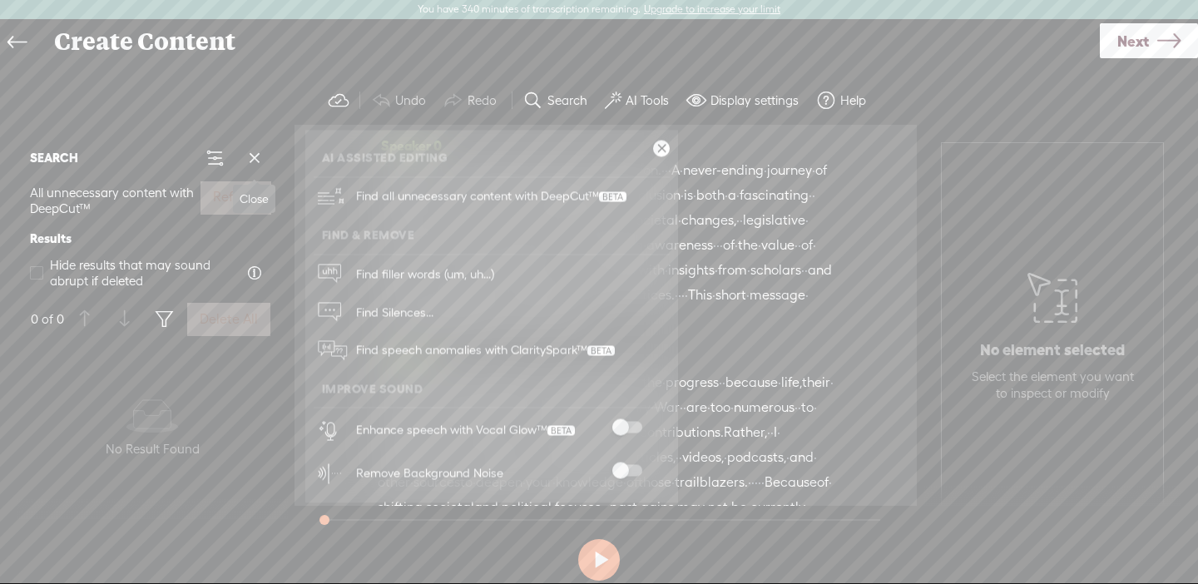
click at [262, 159] on span at bounding box center [254, 158] width 25 height 25
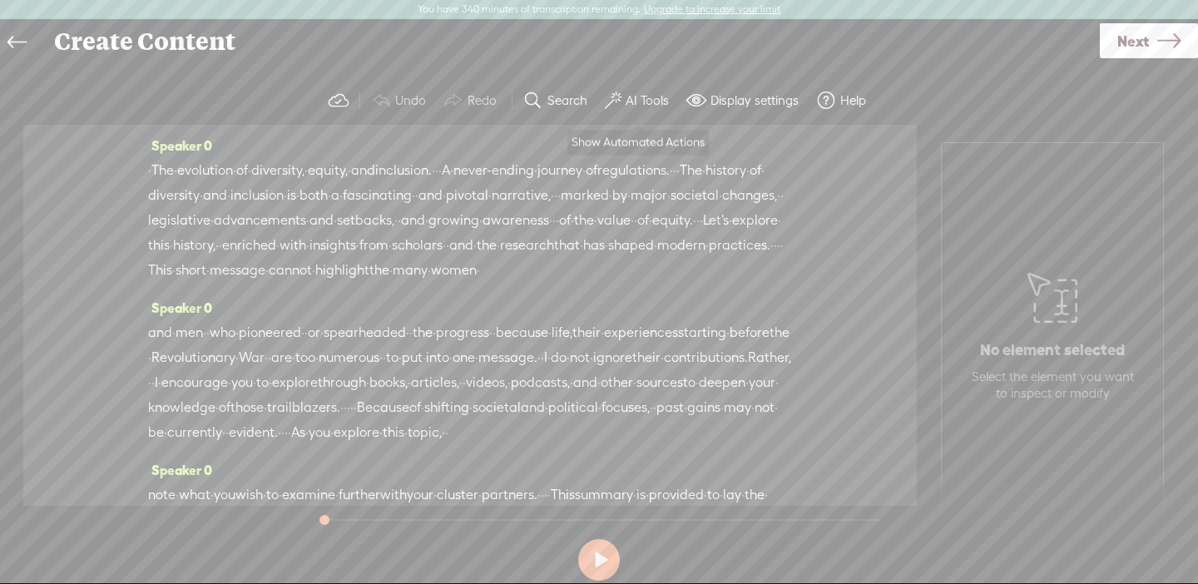
click at [626, 102] on label "AI Tools" at bounding box center [647, 100] width 43 height 17
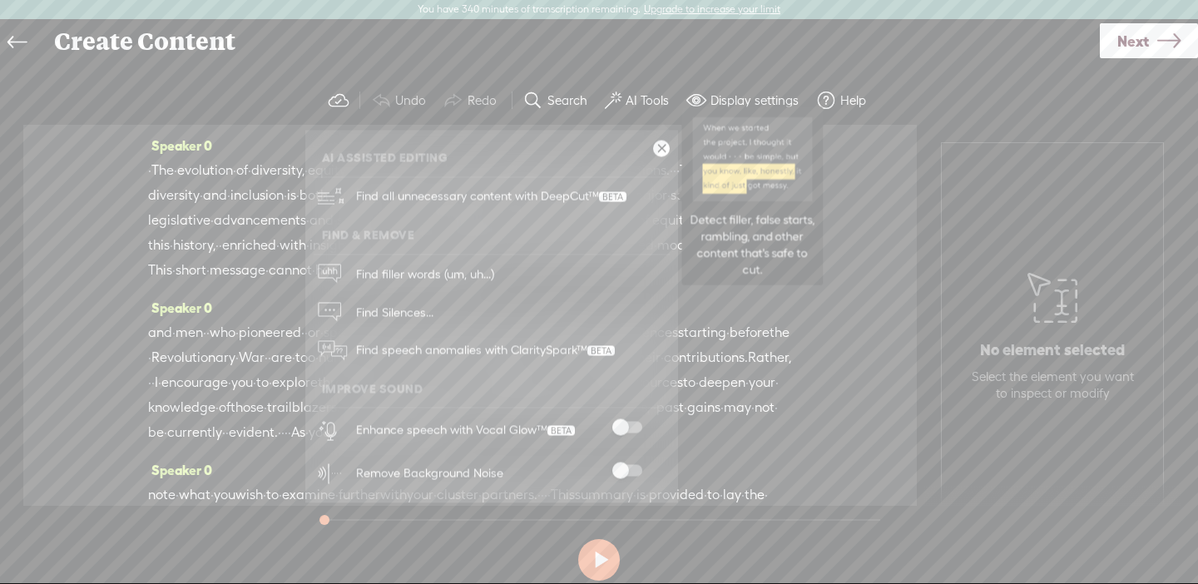
click at [566, 200] on span "Find all unnecessary content with DeepCut™" at bounding box center [491, 196] width 282 height 39
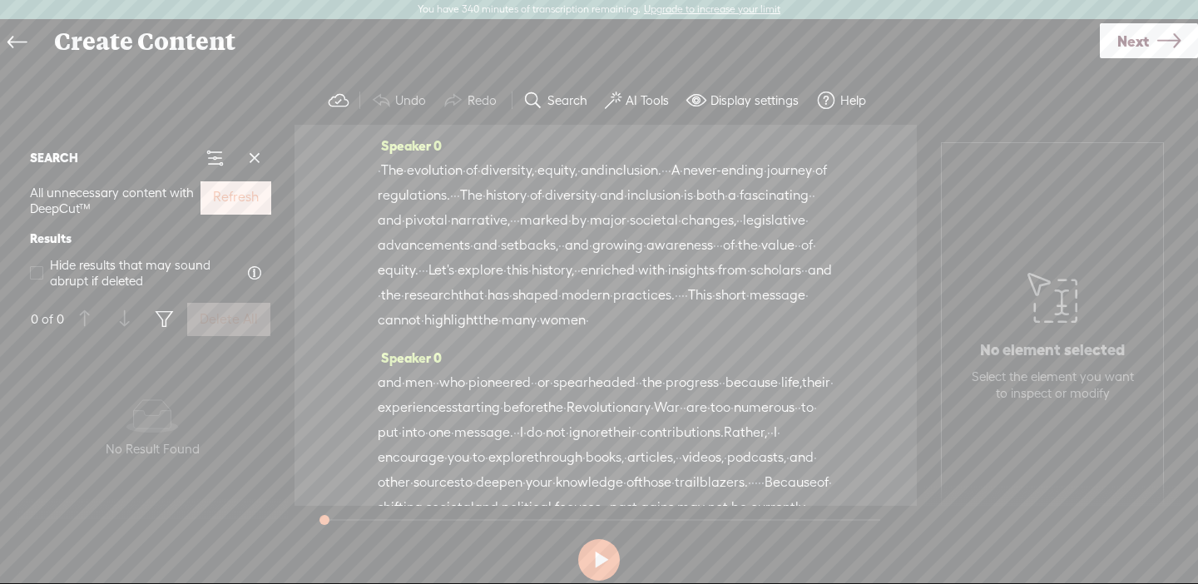
click at [237, 196] on label "Refresh" at bounding box center [236, 197] width 46 height 17
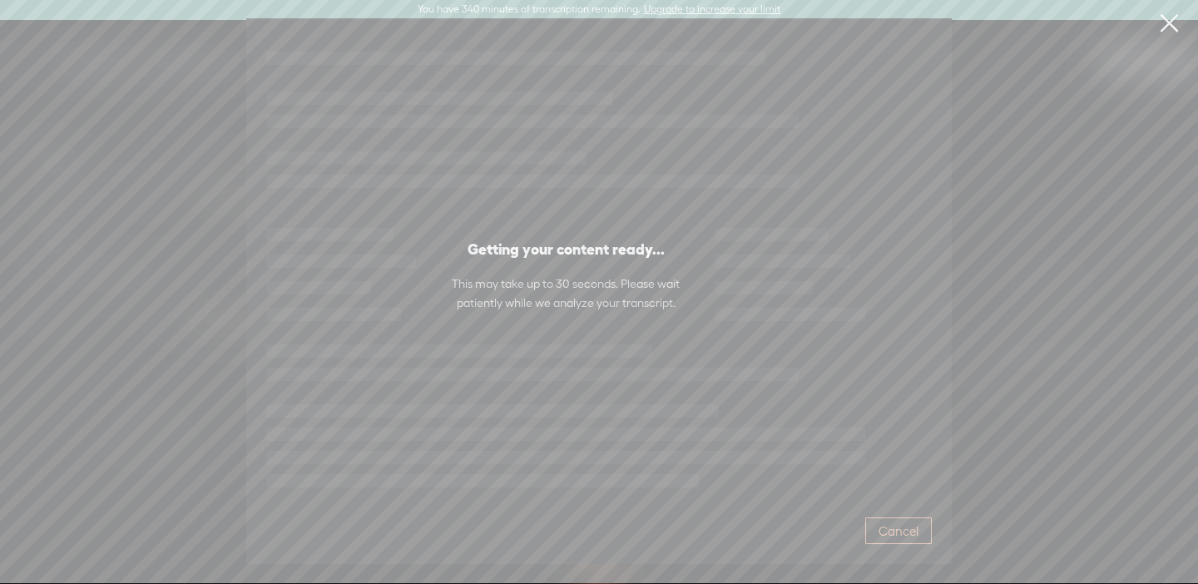
click at [915, 538] on span "Cancel" at bounding box center [899, 531] width 40 height 17
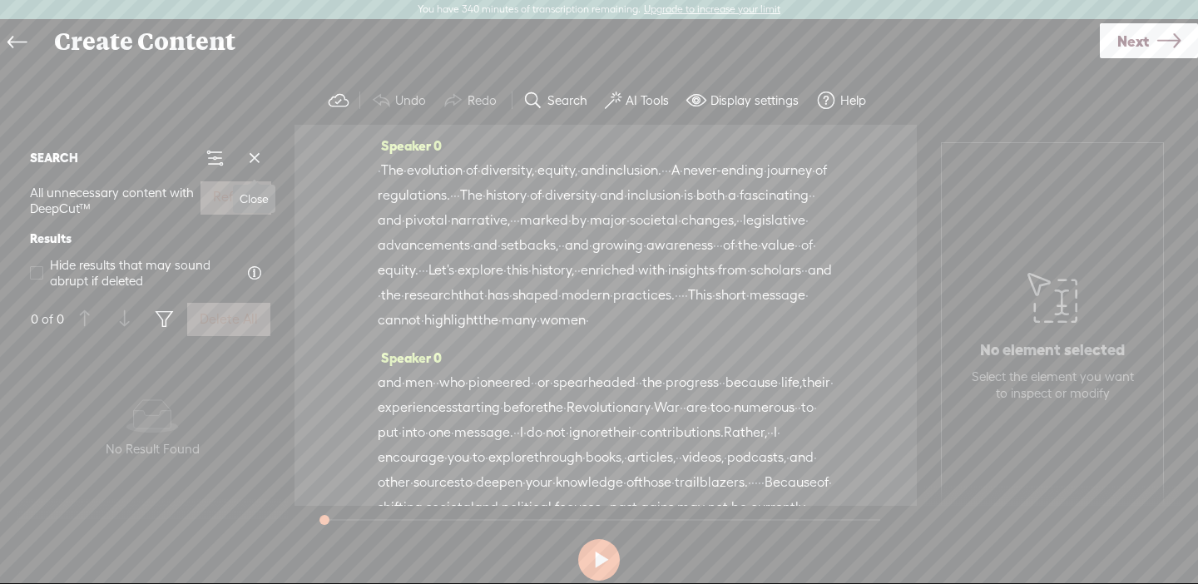
click at [261, 161] on span at bounding box center [254, 158] width 25 height 25
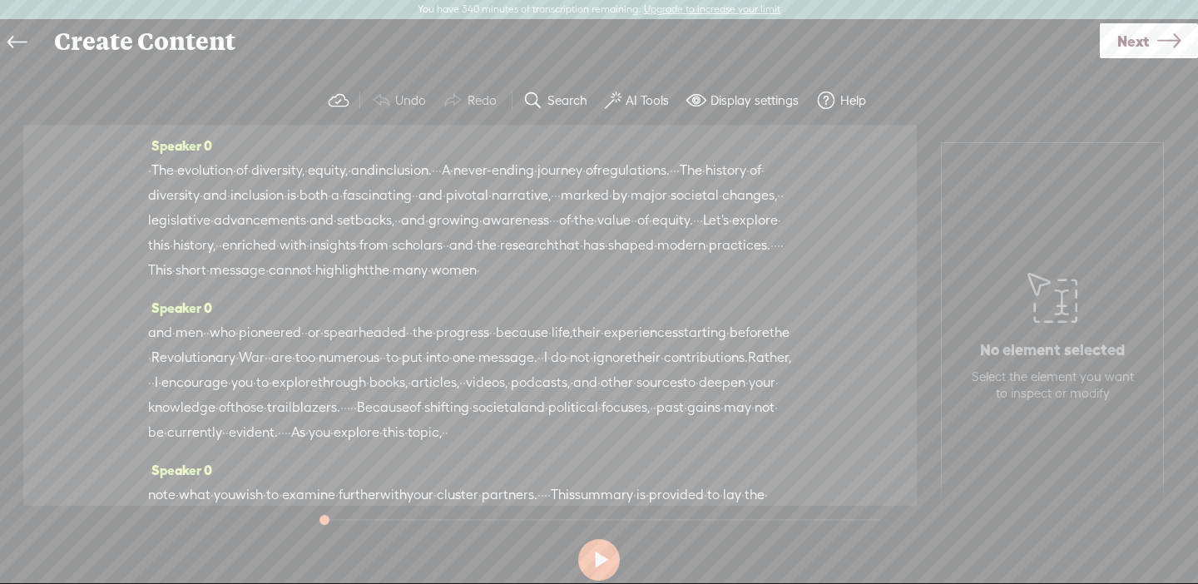
click at [636, 96] on label "AI Tools" at bounding box center [647, 100] width 43 height 17
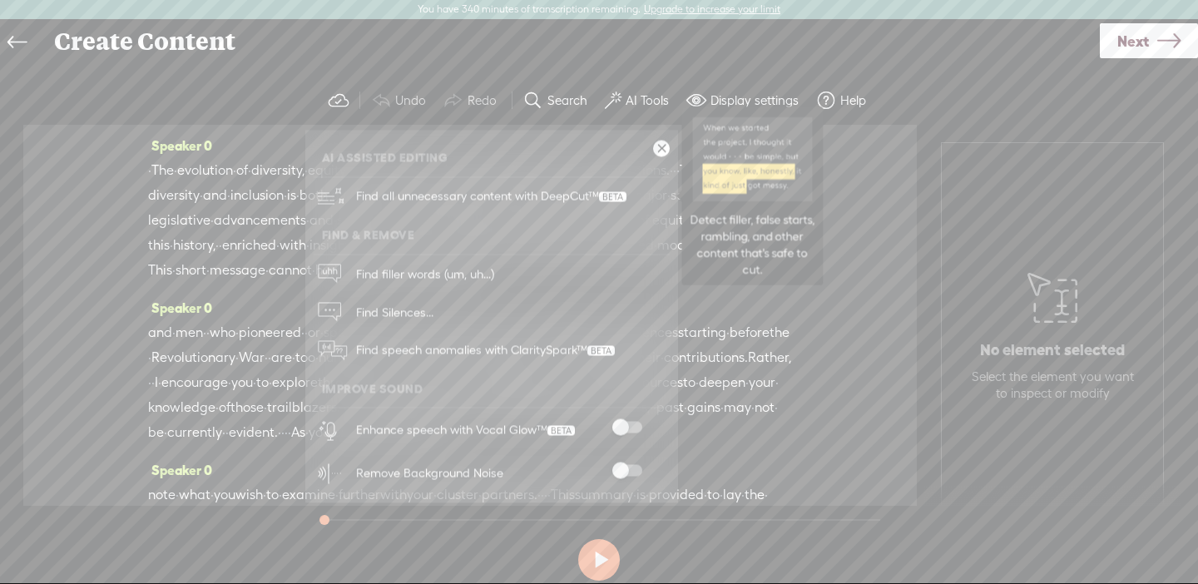
click at [568, 201] on span "Find all unnecessary content with DeepCut™" at bounding box center [491, 196] width 282 height 39
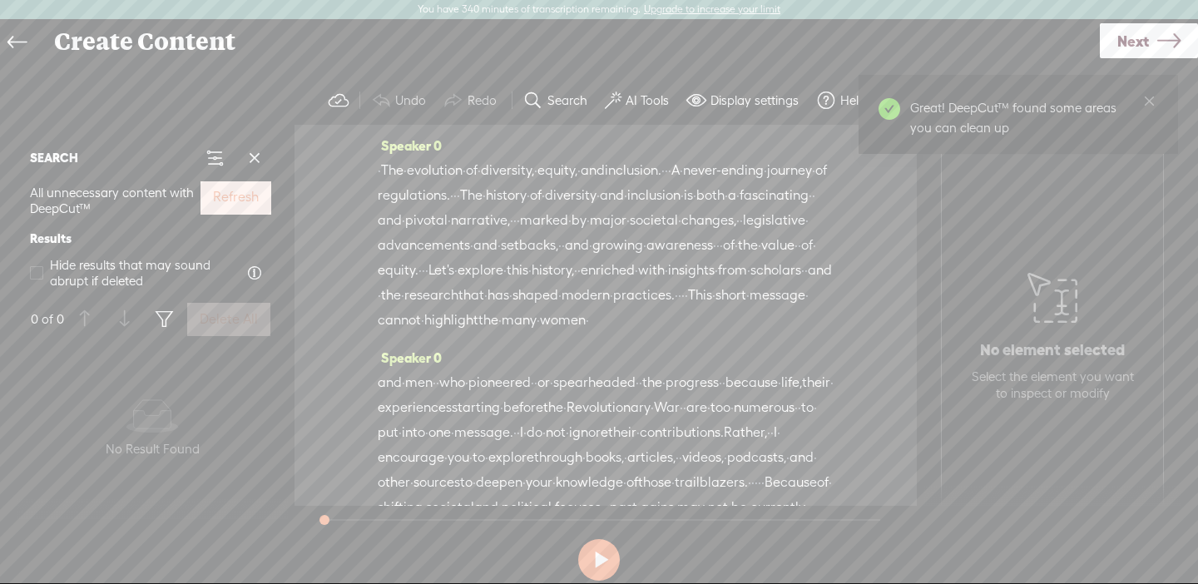
click at [229, 205] on label "Refresh" at bounding box center [236, 197] width 46 height 17
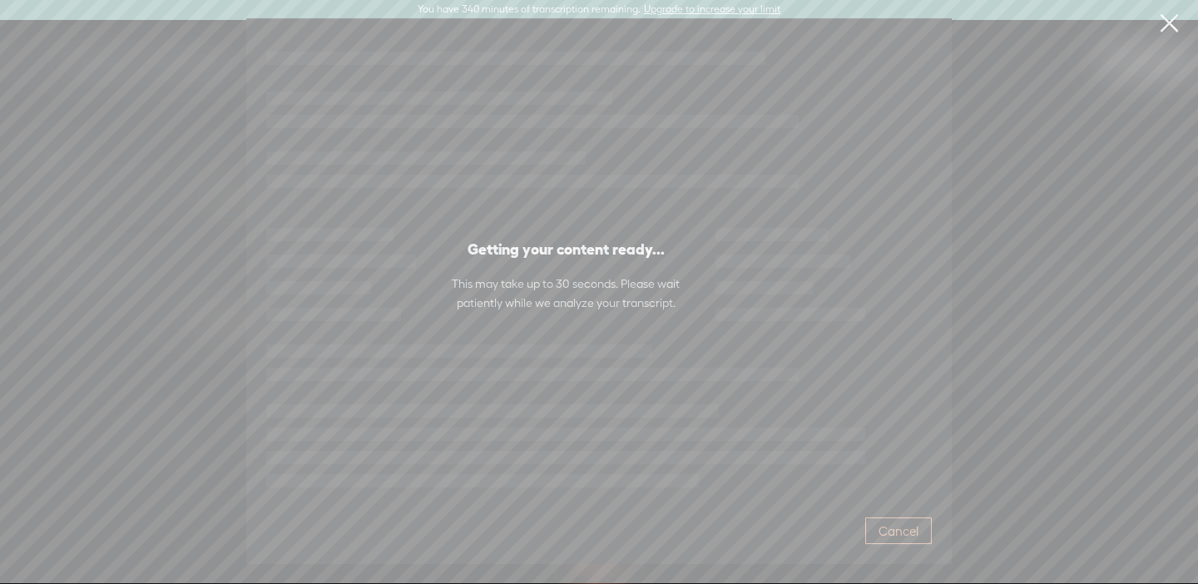
click at [883, 520] on button "Cancel" at bounding box center [898, 531] width 67 height 27
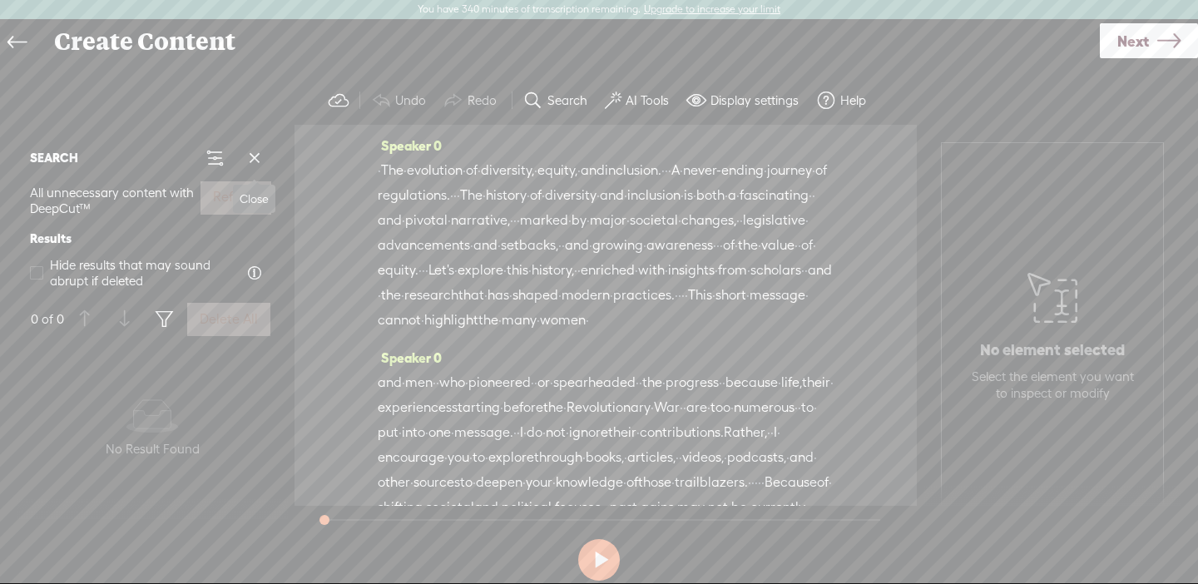
click at [258, 161] on span at bounding box center [254, 158] width 25 height 25
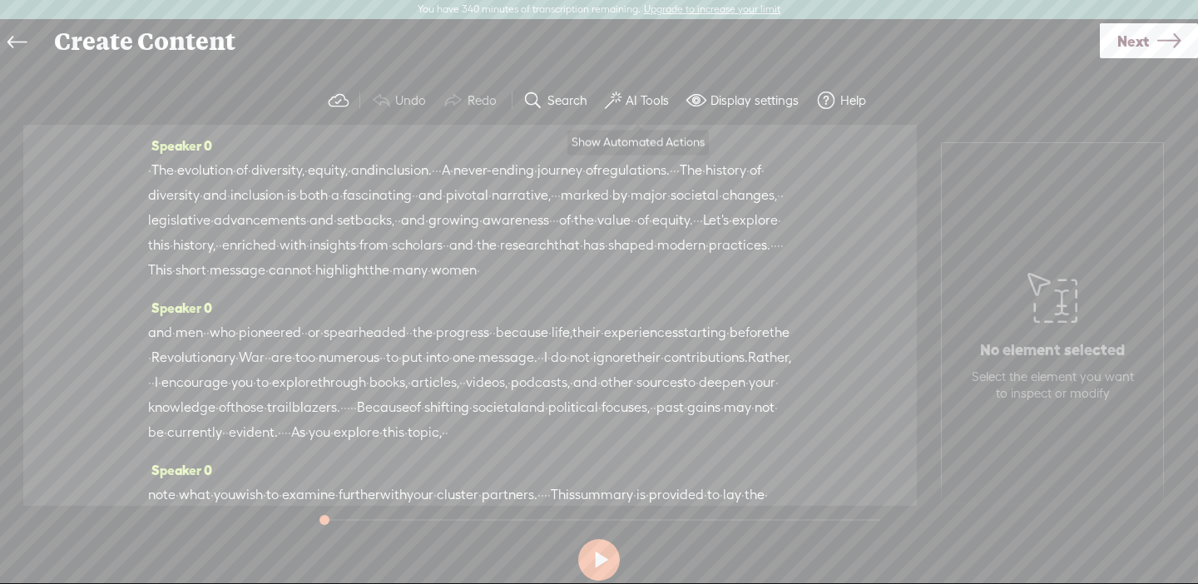
click at [636, 107] on label "AI Tools" at bounding box center [647, 100] width 43 height 17
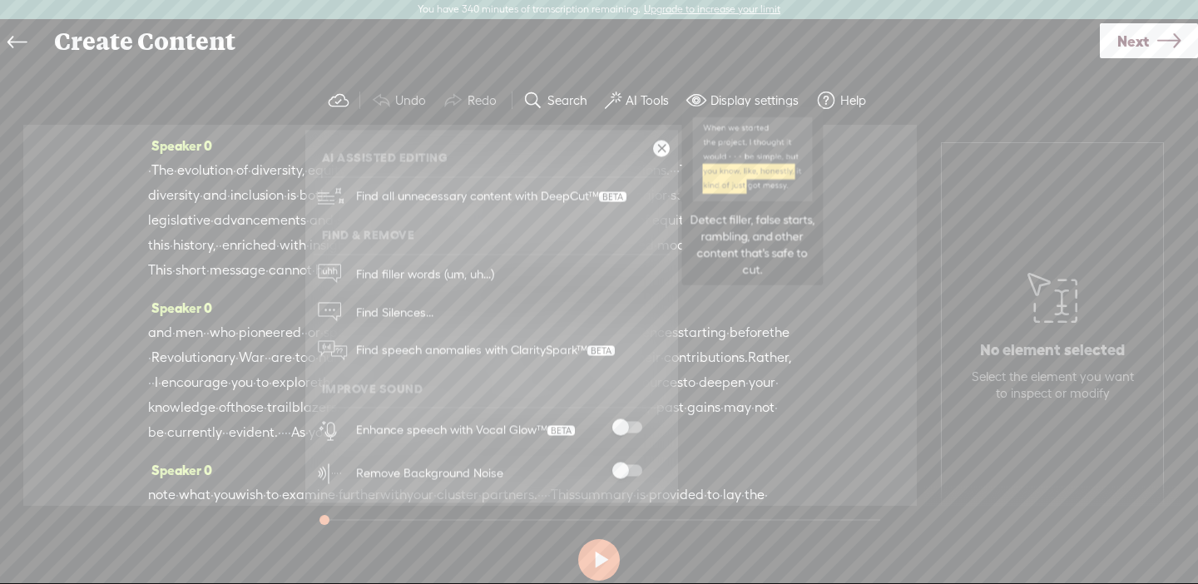
click at [587, 191] on span "Find all unnecessary content with DeepCut™" at bounding box center [491, 196] width 282 height 39
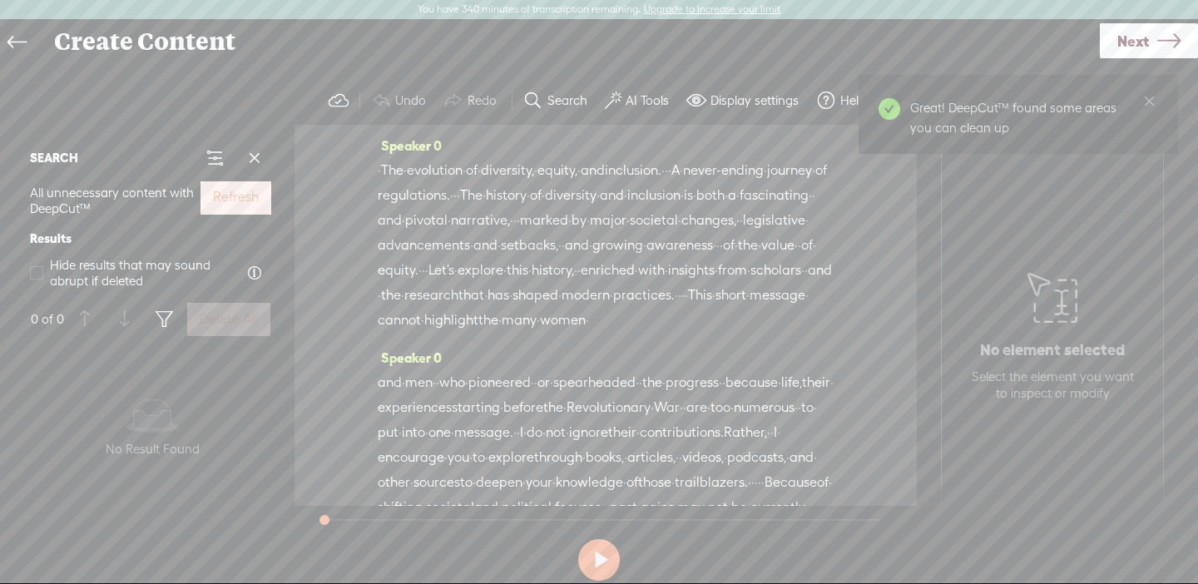
click at [255, 192] on label "Refresh" at bounding box center [236, 197] width 46 height 17
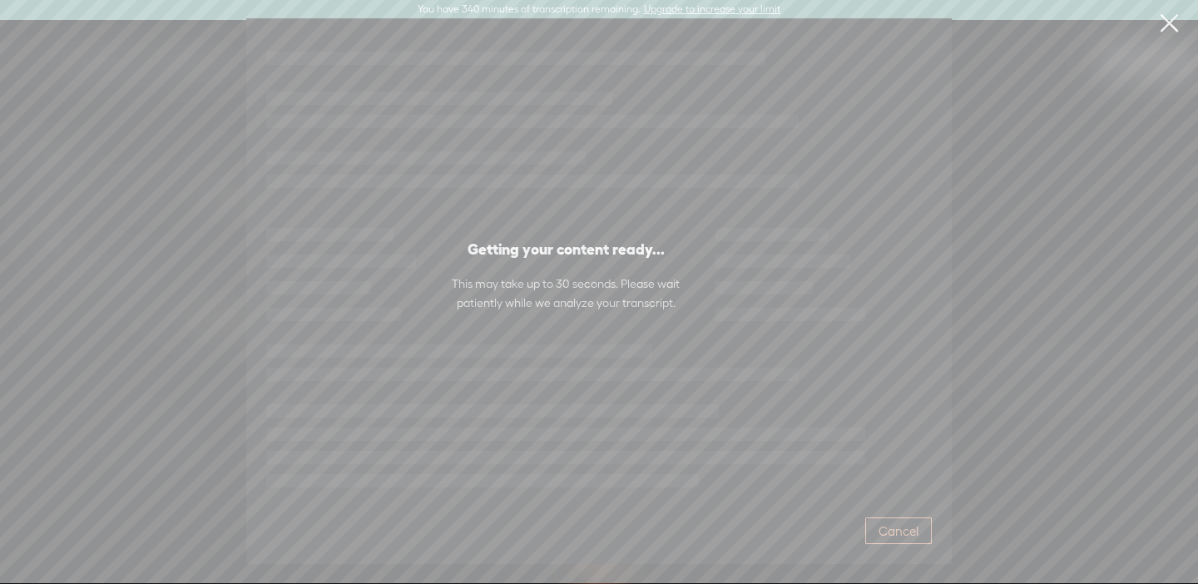
click at [913, 530] on span "Cancel" at bounding box center [899, 531] width 40 height 17
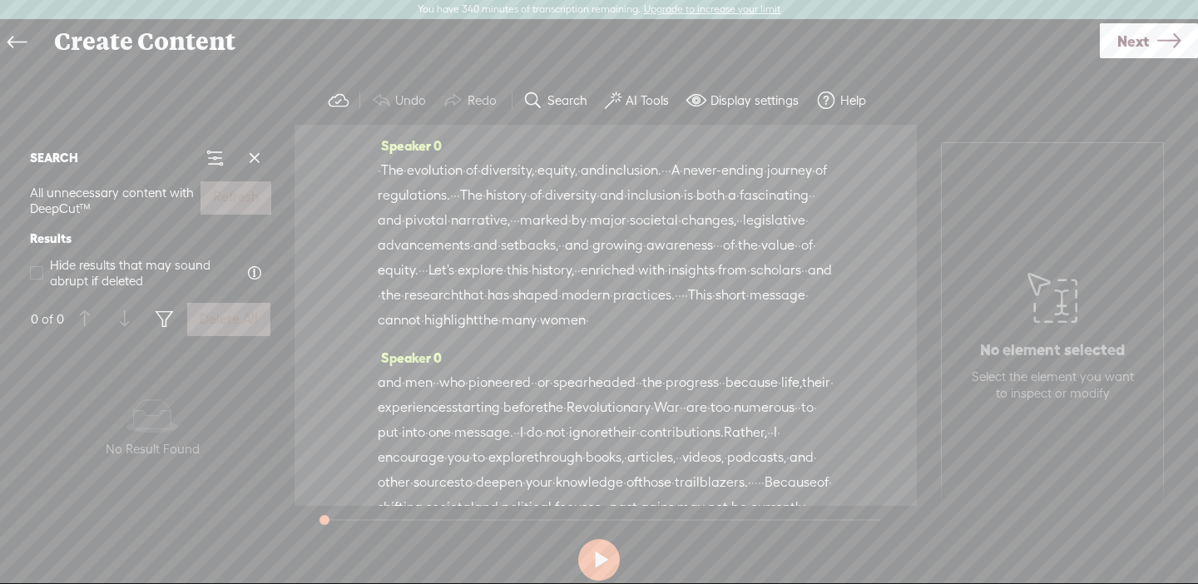
click at [255, 158] on span at bounding box center [254, 158] width 25 height 25
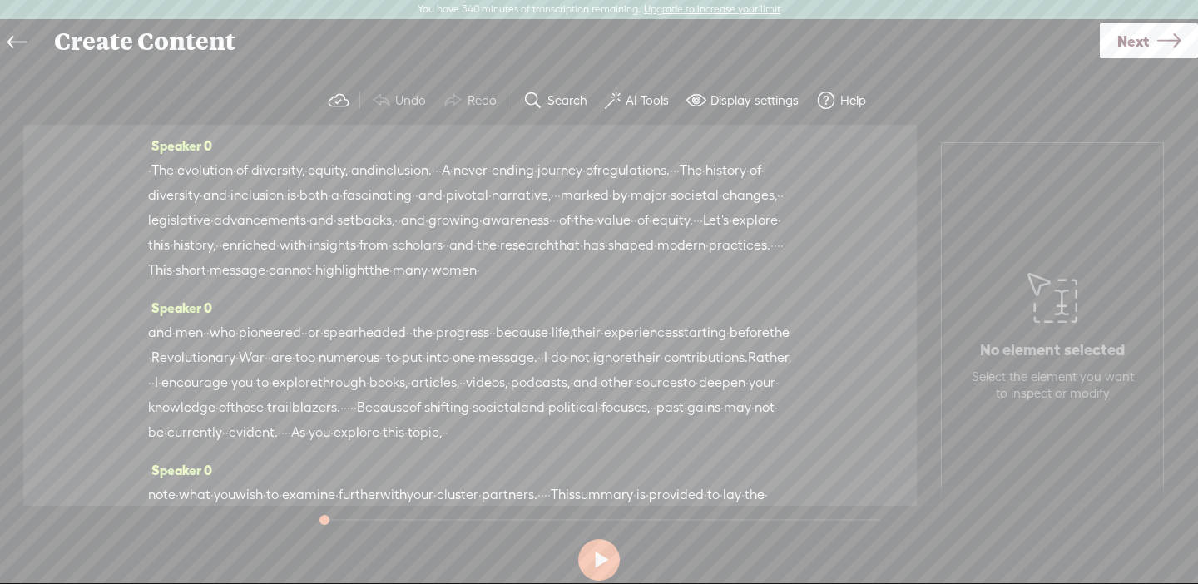
click at [633, 107] on label "AI Tools" at bounding box center [647, 100] width 43 height 17
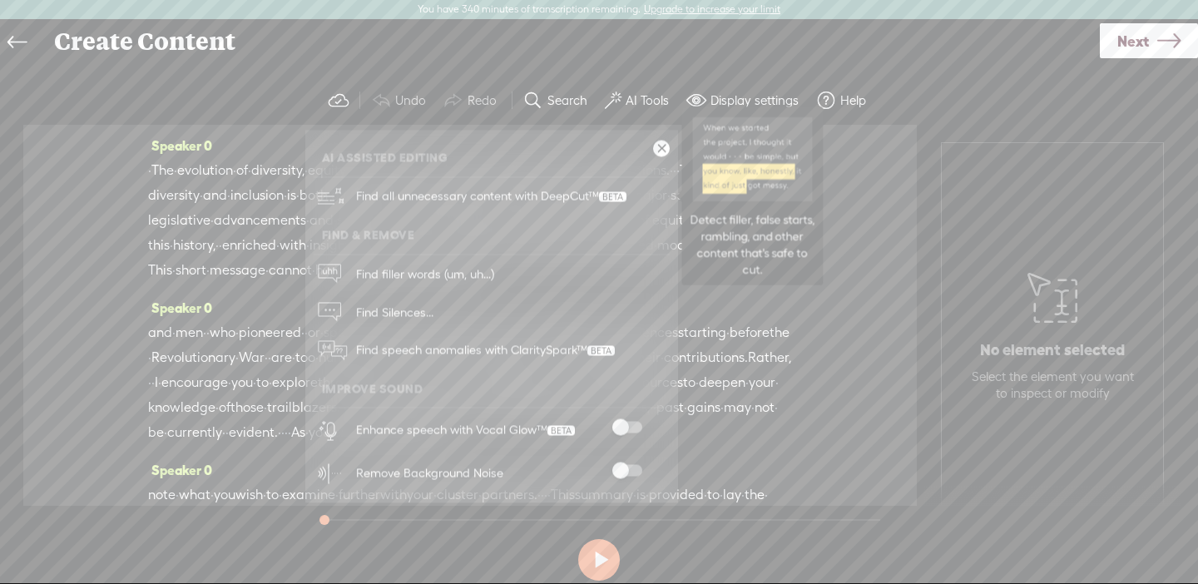
click at [573, 188] on span "Find all unnecessary content with DeepCut™" at bounding box center [491, 196] width 282 height 39
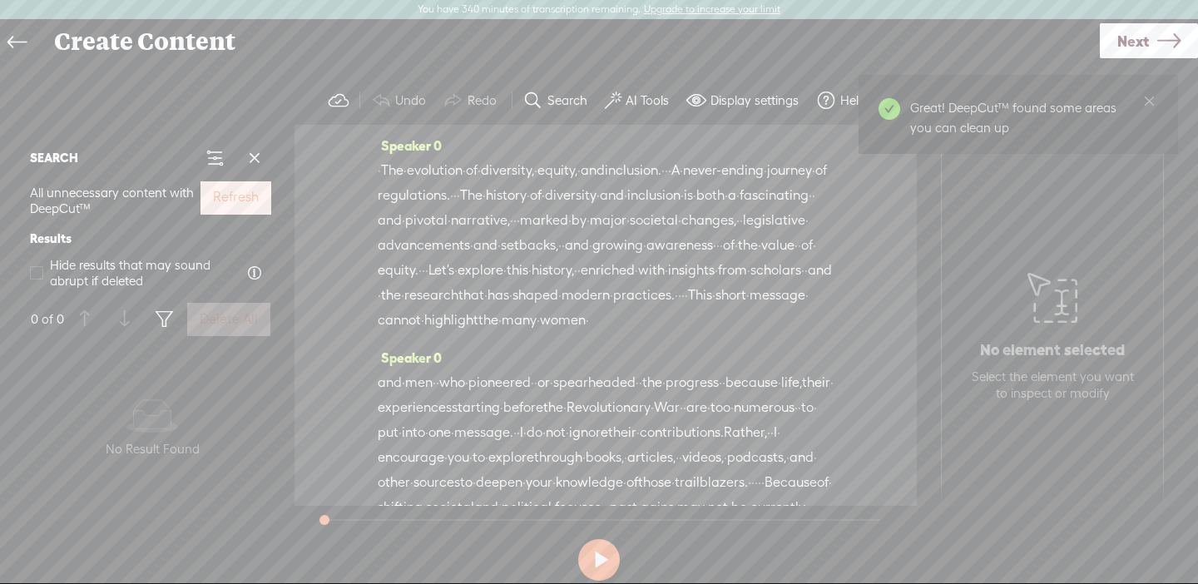
click at [265, 206] on button "Refresh" at bounding box center [236, 197] width 71 height 33
